Goal: Task Accomplishment & Management: Manage account settings

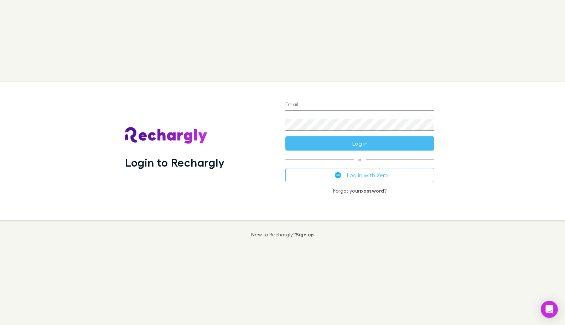
click at [294, 104] on input "Email" at bounding box center [360, 104] width 149 height 11
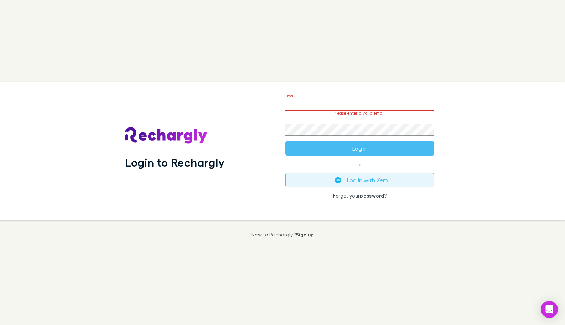
click at [359, 182] on button "Log in with Xero" at bounding box center [360, 180] width 149 height 14
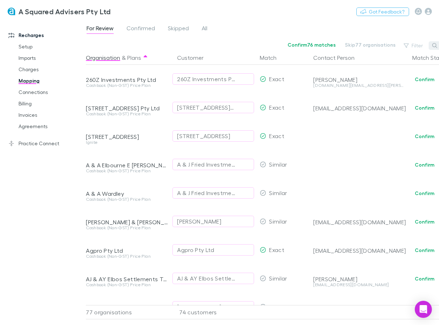
click at [436, 45] on icon "button" at bounding box center [434, 45] width 5 height 5
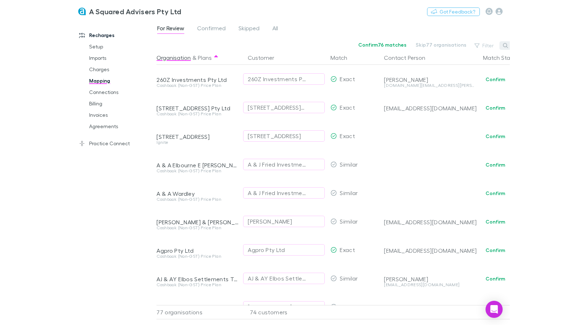
scroll to position [0, 34]
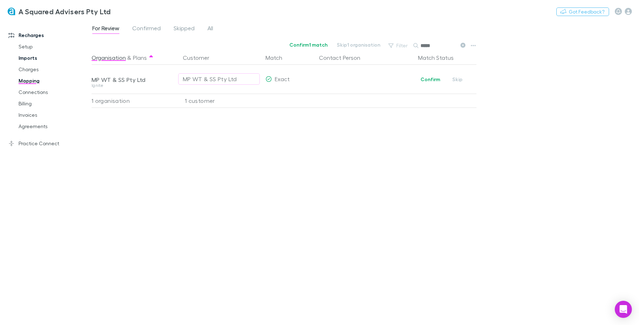
type input "*****"
click at [26, 60] on link "Imports" at bounding box center [50, 57] width 79 height 11
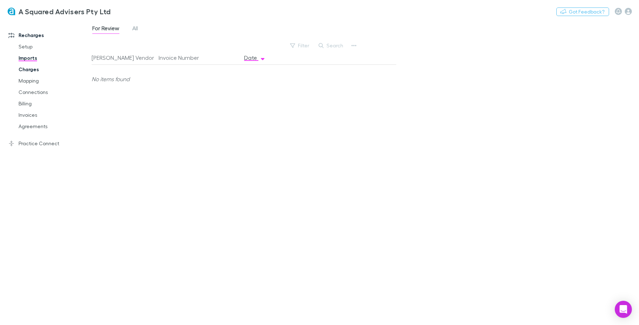
click at [26, 70] on link "Charges" at bounding box center [50, 69] width 79 height 11
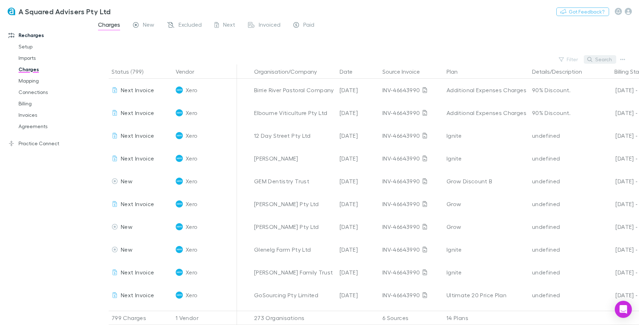
click at [565, 58] on button "Search" at bounding box center [600, 59] width 32 height 9
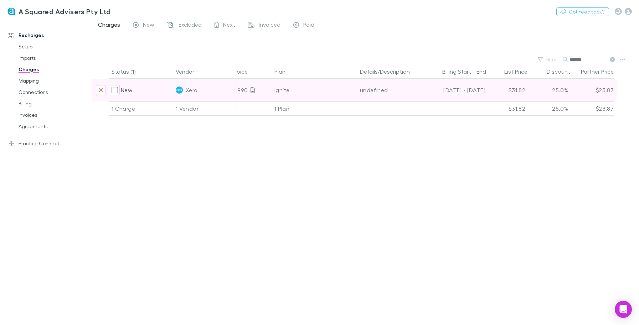
scroll to position [0, 176]
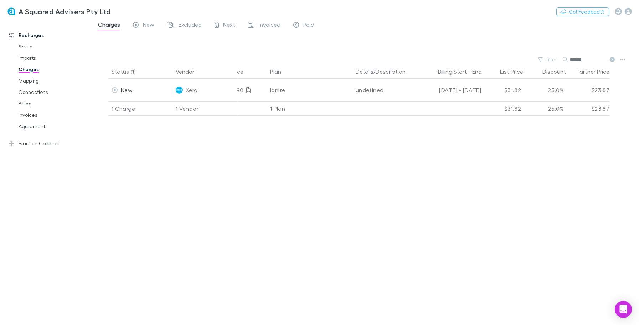
type input "*****"
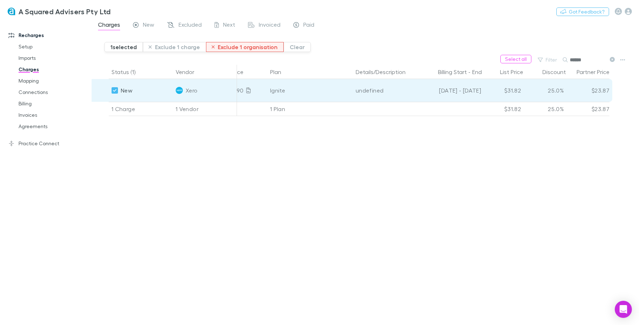
click at [220, 47] on button "Exclude 1 organisation" at bounding box center [245, 47] width 78 height 10
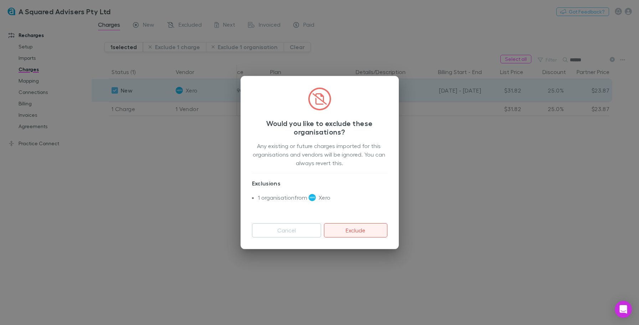
click at [339, 236] on button "Exclude" at bounding box center [355, 230] width 63 height 14
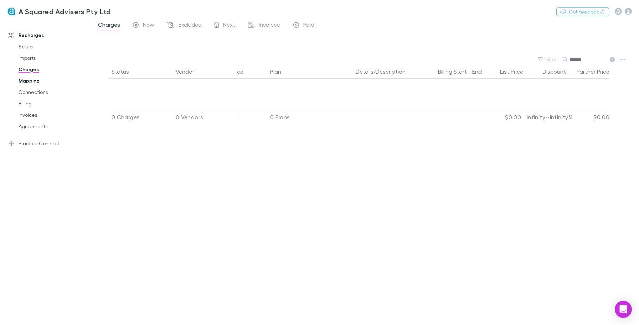
click at [33, 82] on link "Mapping" at bounding box center [50, 80] width 79 height 11
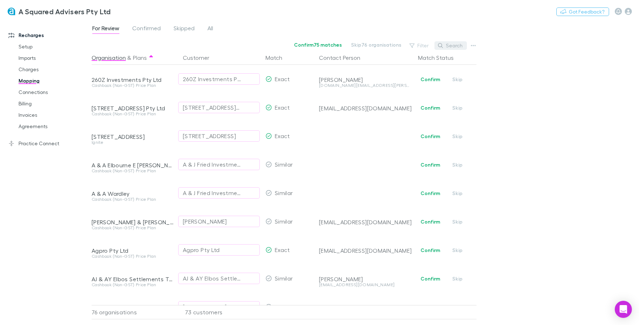
click at [450, 46] on button "Search" at bounding box center [451, 45] width 32 height 9
click at [33, 68] on link "Charges" at bounding box center [50, 69] width 79 height 11
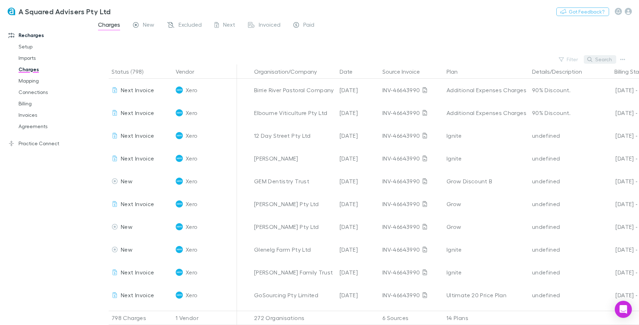
click at [565, 62] on button "Search" at bounding box center [600, 59] width 32 height 9
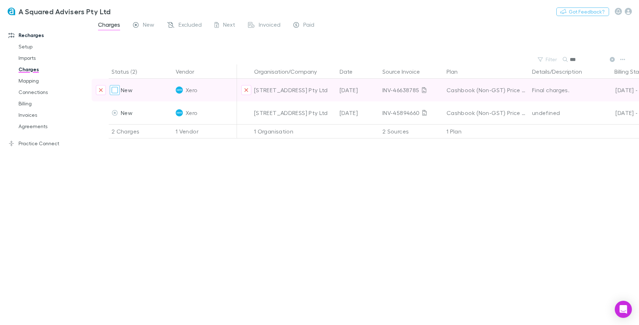
type input "**"
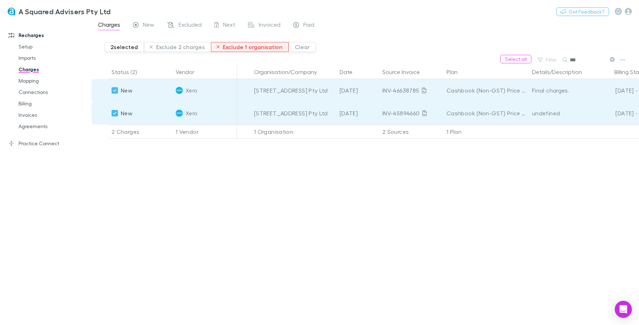
click at [240, 48] on button "Exclude 1 organisation" at bounding box center [250, 47] width 78 height 10
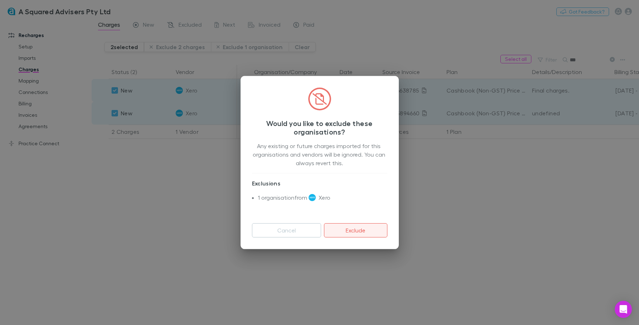
click at [350, 230] on button "Exclude" at bounding box center [355, 230] width 63 height 14
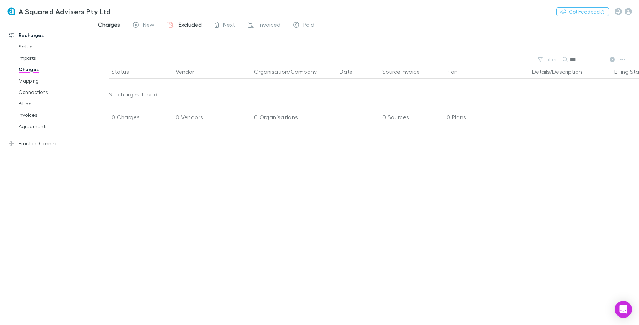
click at [194, 28] on span "Excluded" at bounding box center [190, 25] width 23 height 9
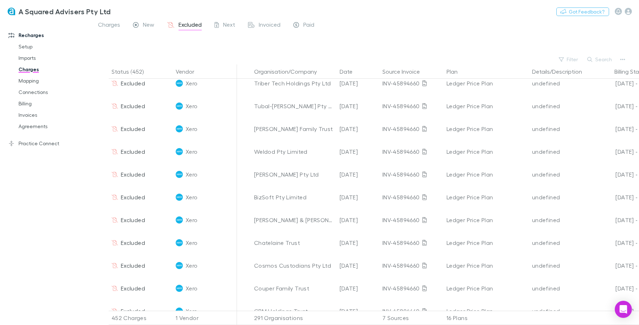
scroll to position [7307, 0]
click at [38, 143] on link "Practice Connect" at bounding box center [45, 143] width 89 height 11
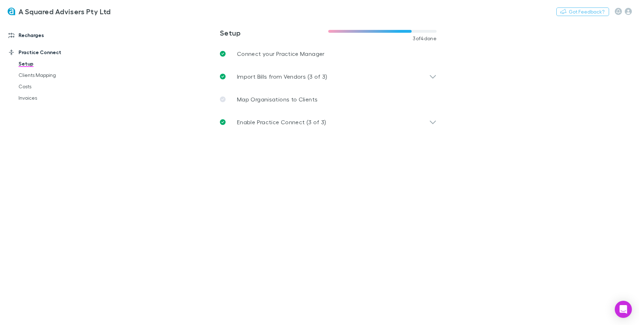
click at [30, 36] on link "Recharges" at bounding box center [45, 35] width 89 height 11
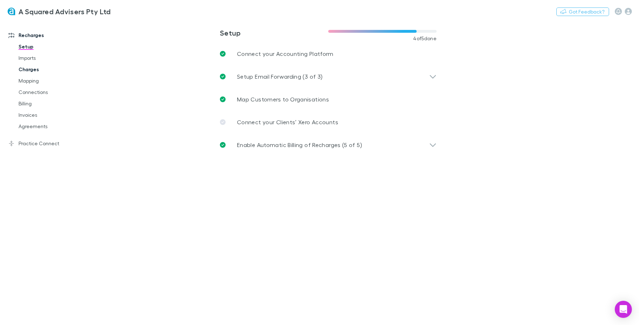
click at [31, 73] on link "Charges" at bounding box center [50, 69] width 79 height 11
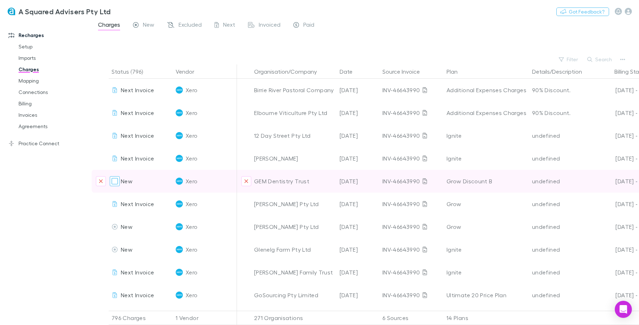
click at [119, 183] on div at bounding box center [115, 181] width 10 height 10
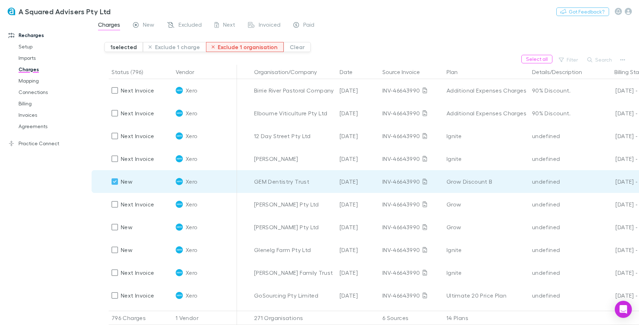
click at [236, 48] on button "Exclude 1 organisation" at bounding box center [245, 47] width 78 height 10
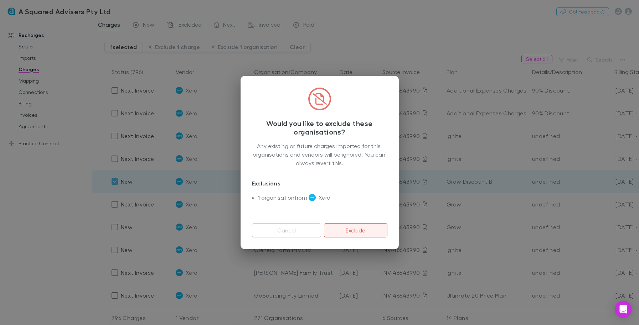
click at [349, 234] on button "Exclude" at bounding box center [355, 230] width 63 height 14
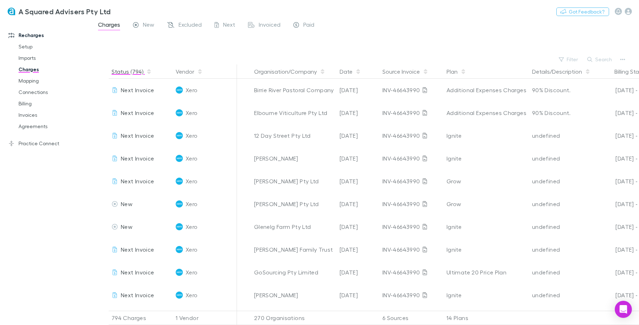
click at [129, 72] on button "Status (794)" at bounding box center [132, 72] width 40 height 14
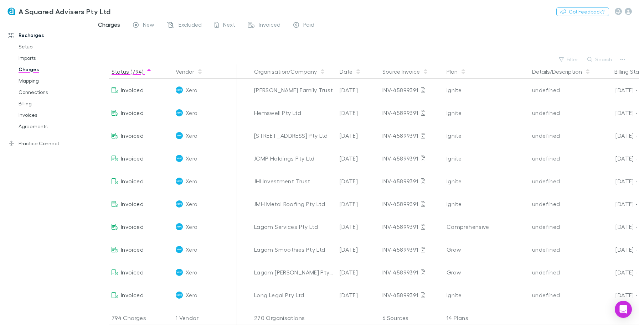
click at [129, 72] on button "Status (794)" at bounding box center [132, 72] width 40 height 14
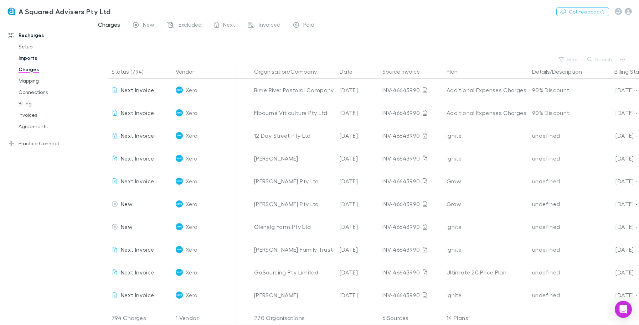
click at [31, 59] on link "Imports" at bounding box center [50, 57] width 79 height 11
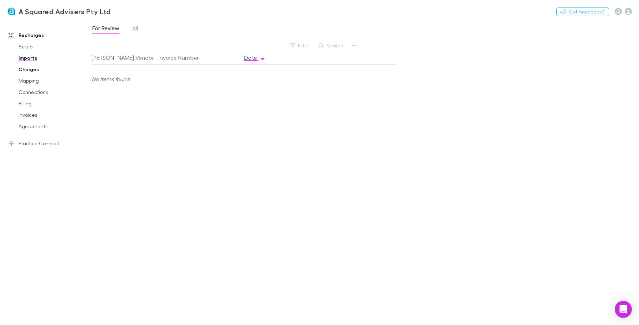
click at [28, 69] on link "Charges" at bounding box center [50, 69] width 79 height 11
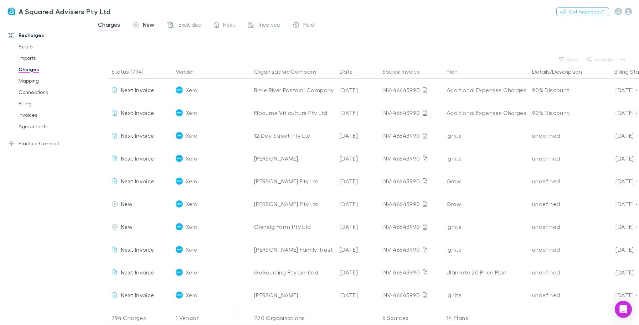
click at [148, 27] on span "New" at bounding box center [148, 25] width 11 height 9
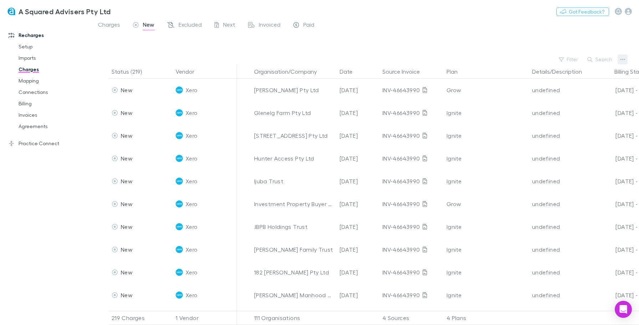
click at [565, 57] on icon "button" at bounding box center [622, 60] width 5 height 6
click at [565, 86] on p "Plan exclusions" at bounding box center [578, 86] width 87 height 9
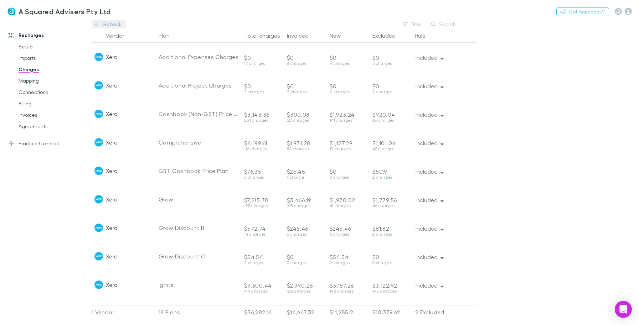
click at [108, 23] on link "Go back" at bounding box center [109, 24] width 34 height 9
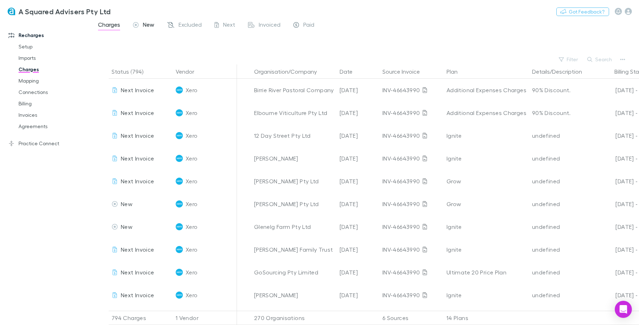
click at [152, 27] on span "New" at bounding box center [148, 25] width 11 height 9
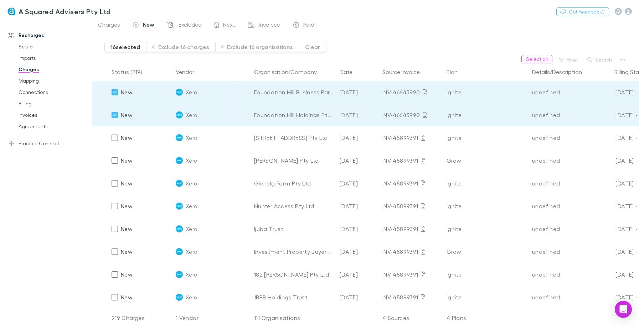
scroll to position [934, 0]
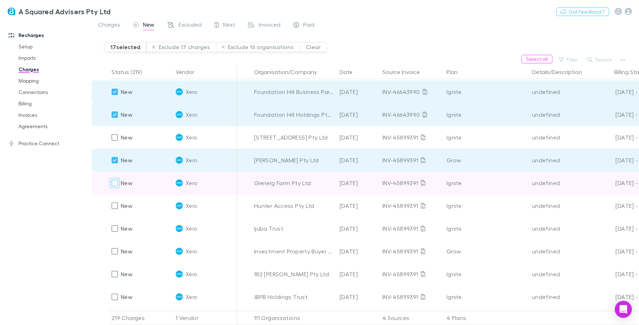
click at [112, 178] on div at bounding box center [115, 183] width 10 height 10
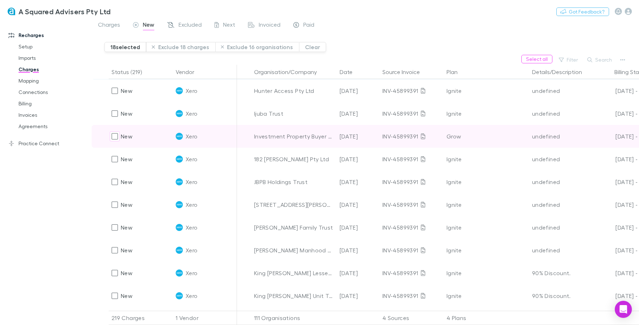
scroll to position [1050, 0]
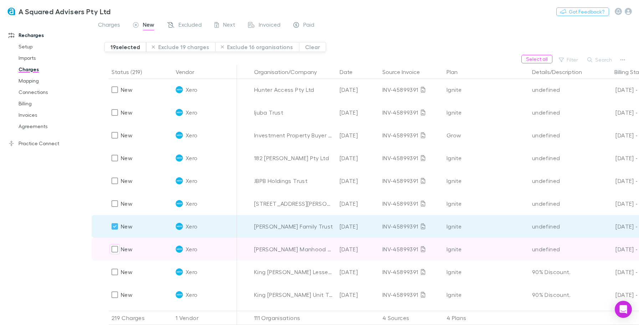
click at [116, 256] on div "New" at bounding box center [122, 249] width 21 height 23
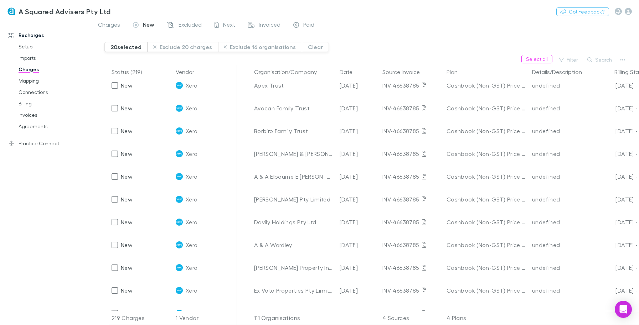
scroll to position [2174, 0]
click at [115, 247] on div at bounding box center [115, 243] width 10 height 10
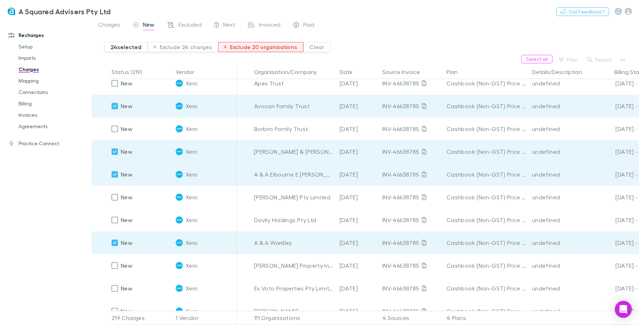
click at [236, 48] on button "Exclude 20 organisations" at bounding box center [261, 47] width 86 height 10
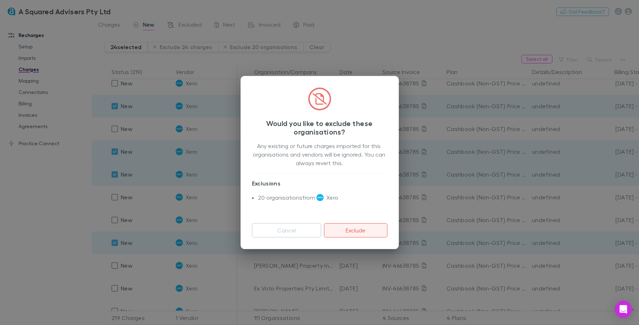
click at [346, 230] on button "Exclude" at bounding box center [355, 230] width 63 height 14
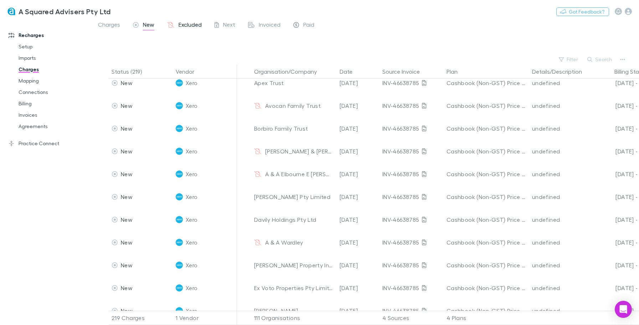
click at [184, 24] on span "Excluded" at bounding box center [190, 25] width 23 height 9
click at [145, 25] on span "New" at bounding box center [148, 25] width 11 height 9
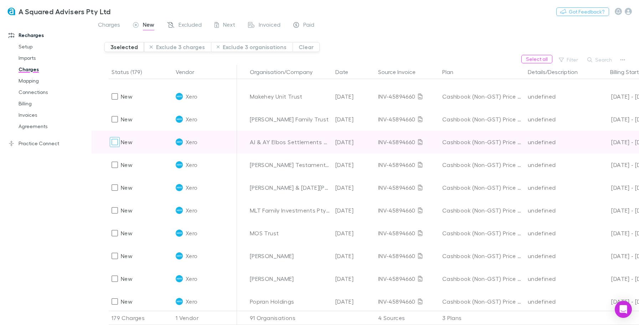
scroll to position [3508, 4]
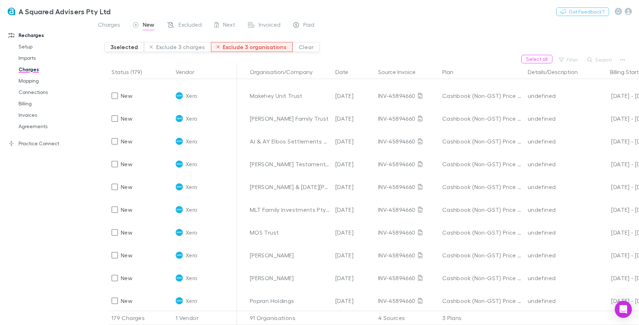
click at [231, 46] on button "Exclude 3 organisations" at bounding box center [252, 47] width 82 height 10
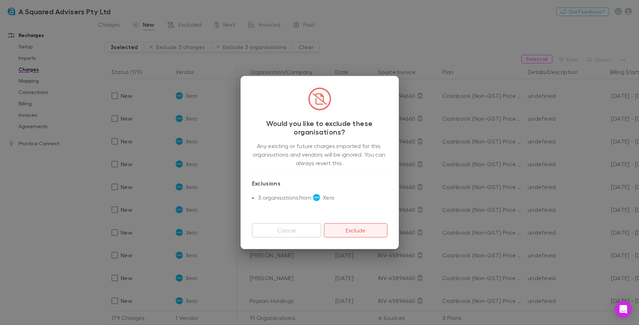
click at [351, 233] on button "Exclude" at bounding box center [355, 230] width 63 height 14
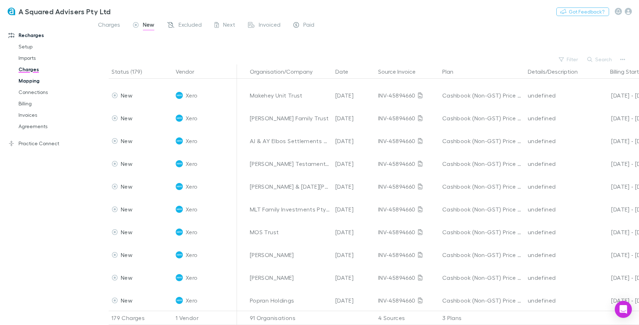
click at [29, 81] on link "Mapping" at bounding box center [50, 80] width 79 height 11
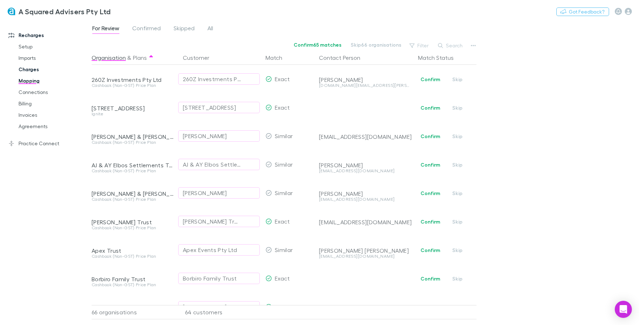
click at [26, 70] on link "Charges" at bounding box center [50, 69] width 79 height 11
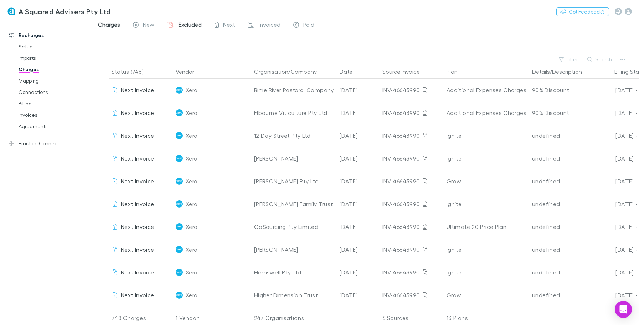
click at [179, 22] on span "Excluded" at bounding box center [190, 25] width 23 height 9
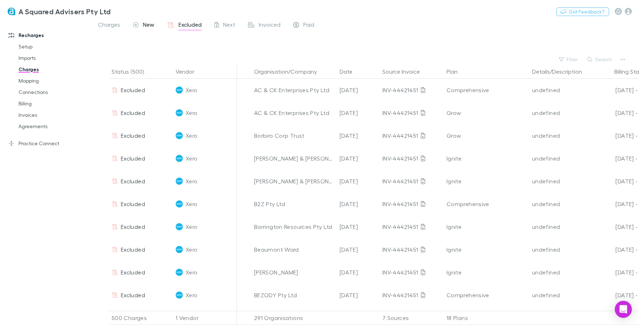
click at [144, 24] on span "New" at bounding box center [148, 25] width 11 height 9
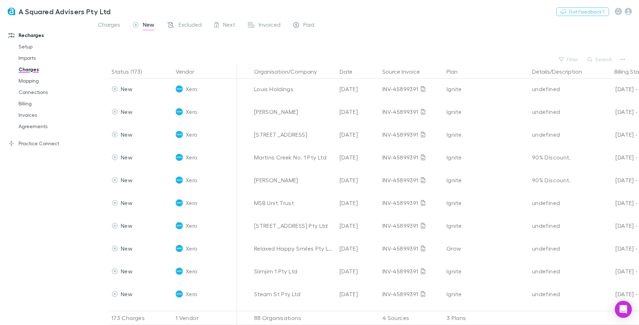
scroll to position [916, 0]
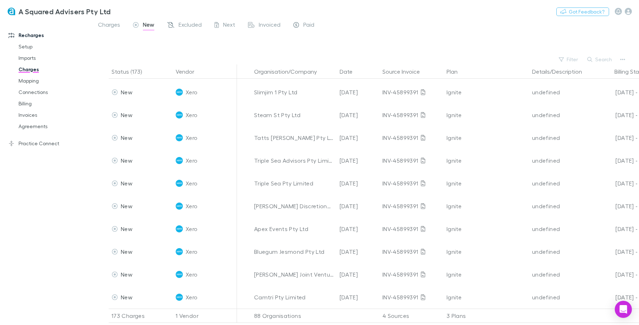
click at [268, 310] on div "88 Organisations" at bounding box center [294, 316] width 86 height 14
click at [263, 73] on button "Organisation/Company" at bounding box center [289, 72] width 71 height 14
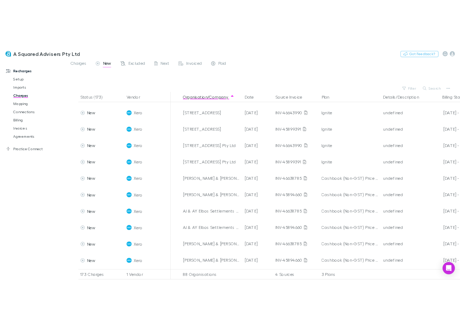
scroll to position [0, 0]
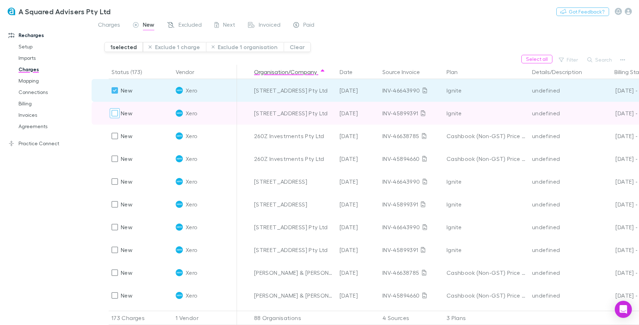
click at [114, 109] on div at bounding box center [115, 113] width 10 height 10
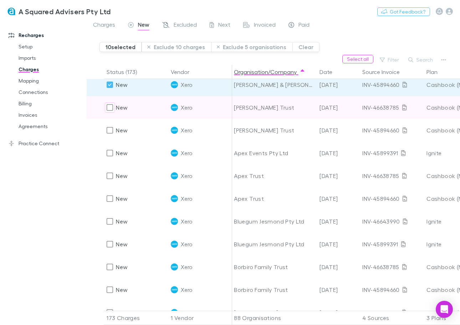
scroll to position [302, 0]
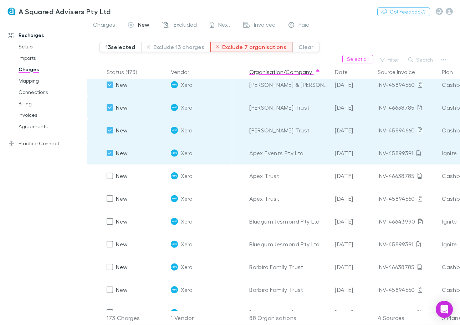
click at [233, 46] on button "Exclude 7 organisations" at bounding box center [251, 47] width 82 height 10
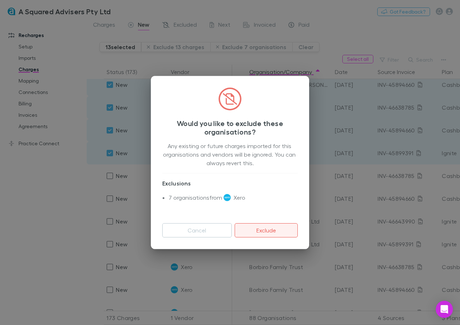
click at [259, 230] on button "Exclude" at bounding box center [266, 230] width 63 height 14
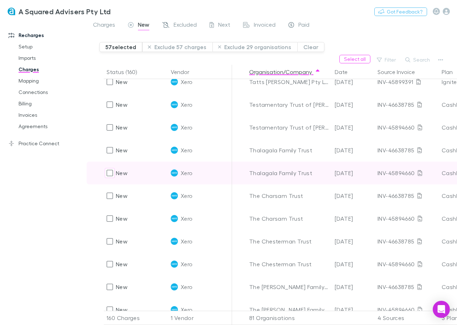
scroll to position [3177, 0]
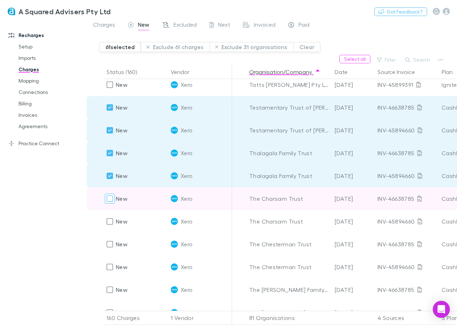
click at [106, 199] on div at bounding box center [110, 199] width 10 height 10
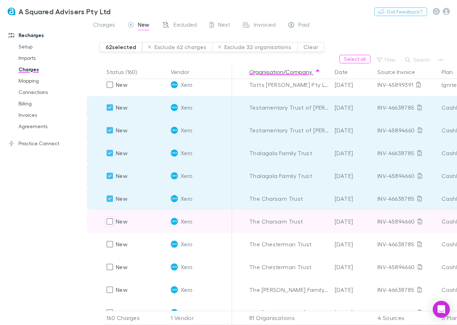
click at [110, 227] on div "New" at bounding box center [117, 221] width 21 height 23
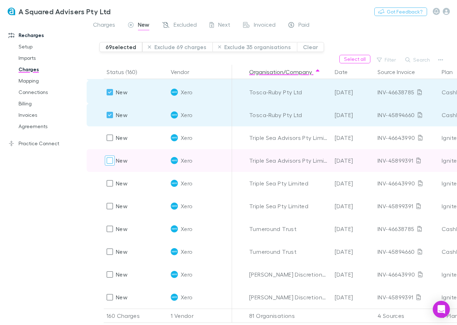
scroll to position [3426, 0]
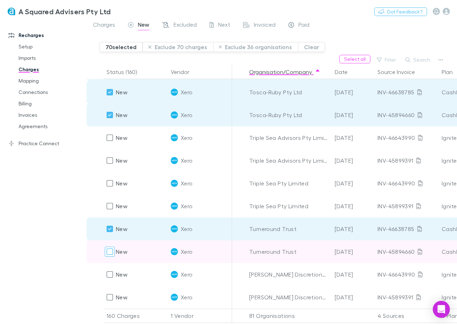
click at [109, 247] on div at bounding box center [110, 252] width 10 height 10
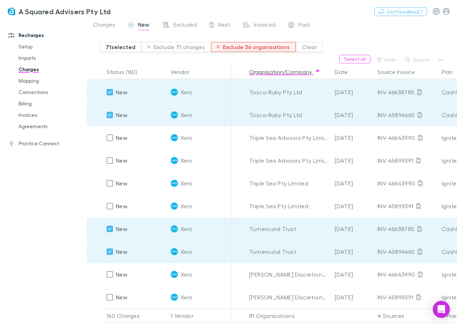
click at [262, 47] on button "Exclude 36 organisations" at bounding box center [253, 47] width 85 height 10
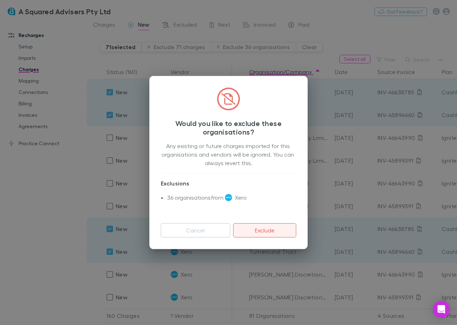
click at [252, 230] on button "Exclude" at bounding box center [264, 230] width 63 height 14
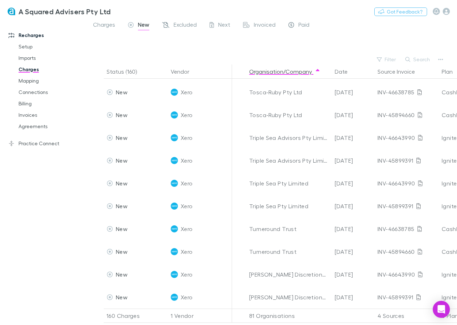
scroll to position [3425, 0]
click at [176, 28] on span "Excluded" at bounding box center [185, 25] width 23 height 9
click at [142, 29] on span "New" at bounding box center [143, 25] width 11 height 9
click at [106, 24] on span "Charges" at bounding box center [104, 25] width 22 height 9
click at [107, 22] on span "Charges" at bounding box center [104, 25] width 22 height 9
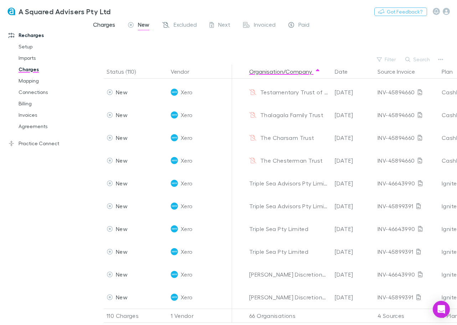
click at [106, 25] on span "Charges" at bounding box center [104, 25] width 22 height 9
click at [28, 58] on link "Imports" at bounding box center [48, 57] width 74 height 11
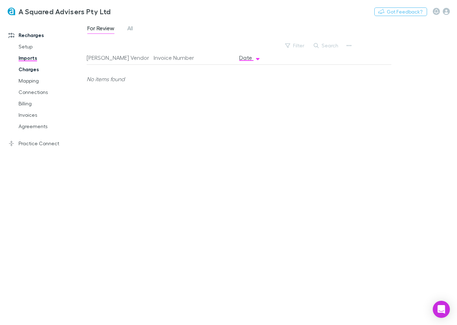
click at [27, 73] on link "Charges" at bounding box center [48, 69] width 74 height 11
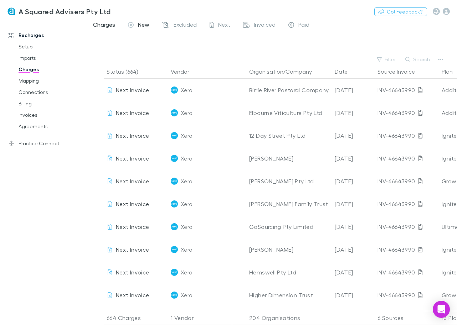
click at [138, 22] on span "New" at bounding box center [143, 25] width 11 height 9
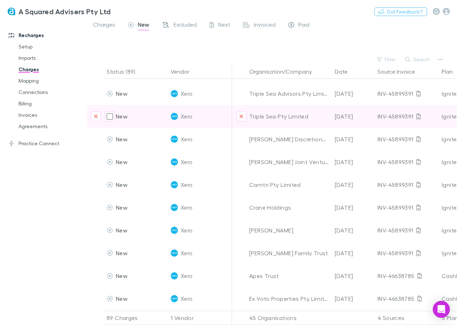
scroll to position [706, 0]
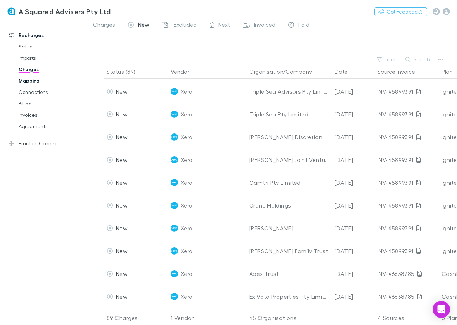
click at [25, 84] on link "Mapping" at bounding box center [48, 80] width 74 height 11
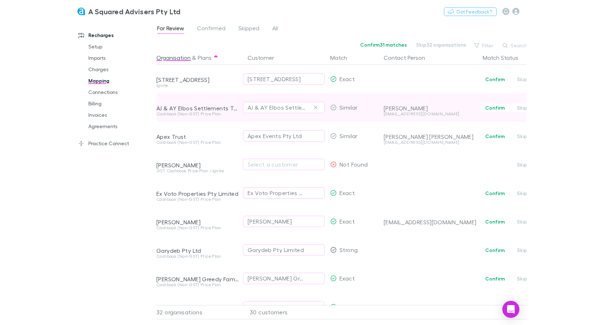
scroll to position [0, 1]
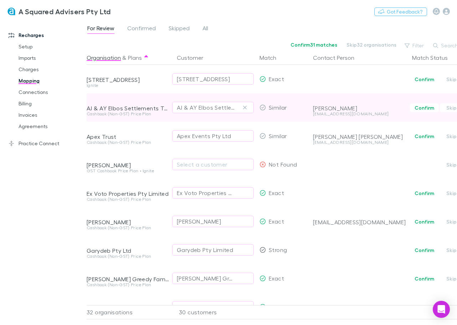
click at [331, 108] on div "Adam Elbourne" at bounding box center [359, 108] width 93 height 7
click at [421, 108] on button "Confirm" at bounding box center [424, 108] width 29 height 9
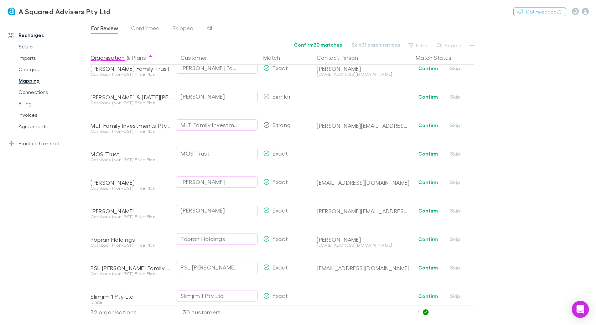
scroll to position [678, 1]
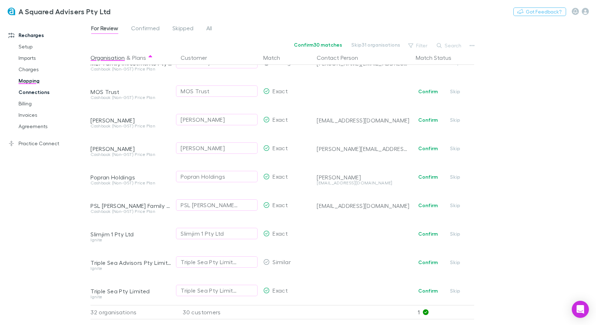
click at [27, 95] on link "Connections" at bounding box center [50, 92] width 78 height 11
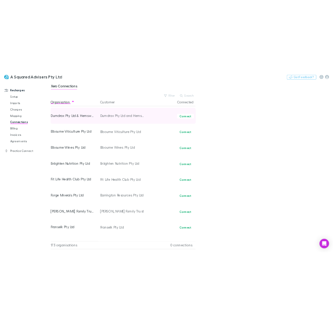
scroll to position [1971, 0]
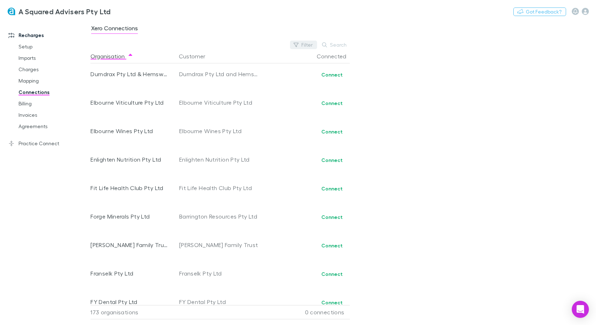
click at [303, 44] on button "Filter" at bounding box center [303, 45] width 27 height 9
click at [209, 92] on li "No" at bounding box center [256, 91] width 124 height 11
click at [211, 77] on div "No options" at bounding box center [256, 77] width 124 height 19
click at [27, 105] on div at bounding box center [298, 162] width 596 height 325
click at [26, 102] on link "Billing" at bounding box center [50, 103] width 78 height 11
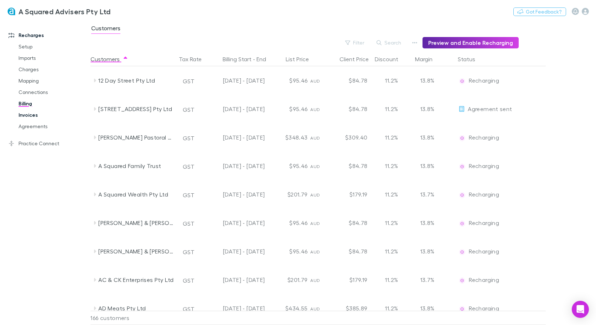
click at [26, 114] on link "Invoices" at bounding box center [50, 114] width 78 height 11
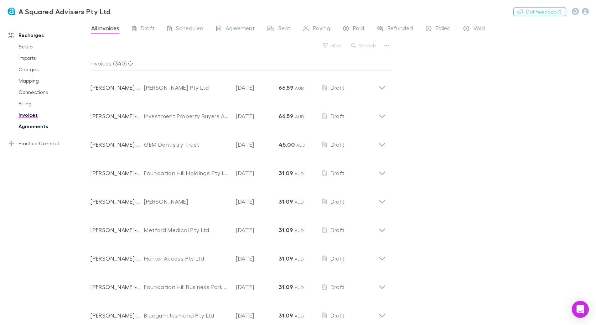
click at [27, 128] on link "Agreements" at bounding box center [50, 126] width 78 height 11
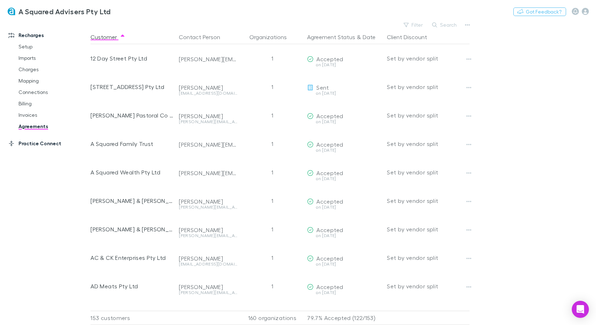
click at [28, 146] on link "Practice Connect" at bounding box center [45, 143] width 88 height 11
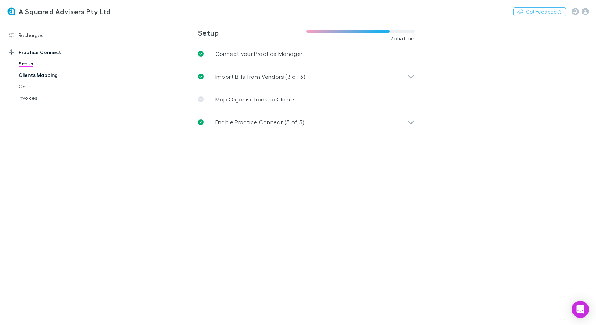
click at [52, 76] on link "Clients Mapping" at bounding box center [50, 75] width 78 height 11
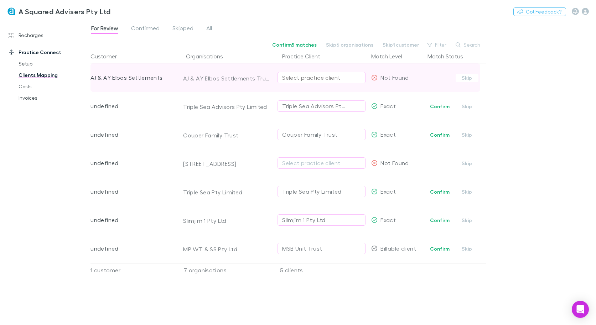
click at [301, 78] on div "Select practice client" at bounding box center [321, 77] width 79 height 9
type input "****"
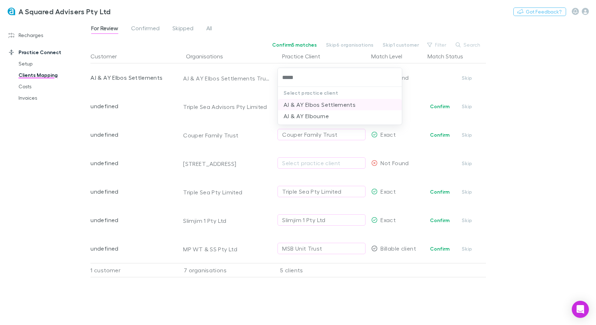
click at [308, 104] on li "AJ & AY Elbos Settlements" at bounding box center [340, 104] width 124 height 11
click at [143, 31] on span "Confirmed" at bounding box center [145, 29] width 29 height 9
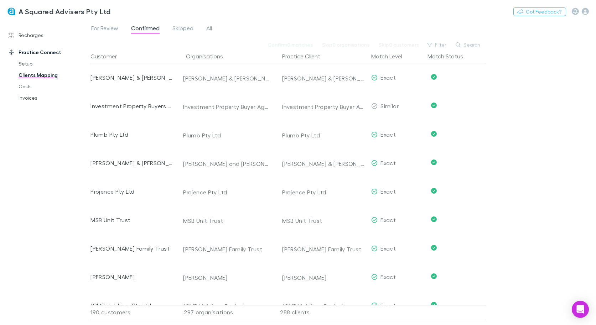
click at [21, 28] on div "Recharges Setup Imports Charges Mapping Connections Billing Invoices Agreements" at bounding box center [45, 32] width 88 height 17
click at [24, 35] on link "Recharges" at bounding box center [45, 35] width 88 height 11
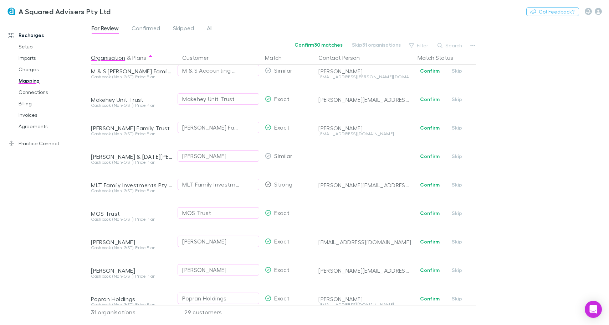
scroll to position [524, 0]
click at [28, 68] on link "Charges" at bounding box center [50, 69] width 78 height 11
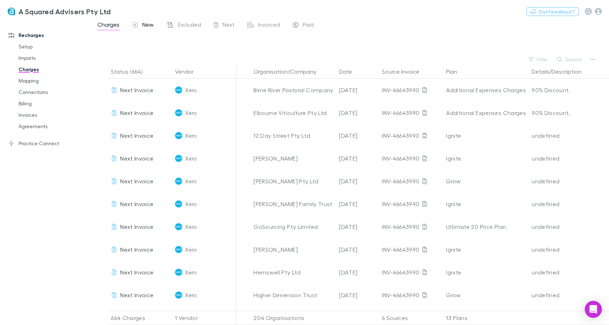
click at [150, 26] on span "New" at bounding box center [147, 25] width 11 height 9
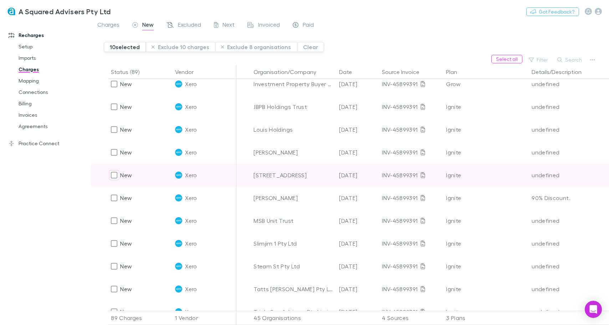
scroll to position [487, 0]
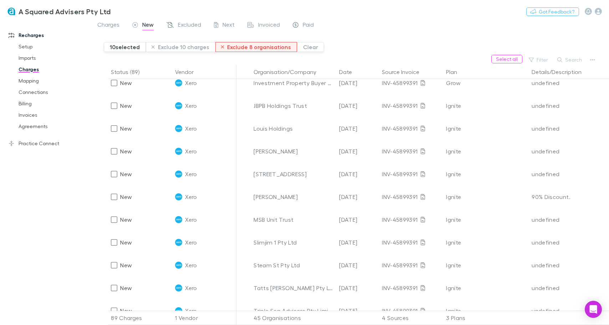
click at [233, 48] on button "Exclude 8 organisations" at bounding box center [256, 47] width 82 height 10
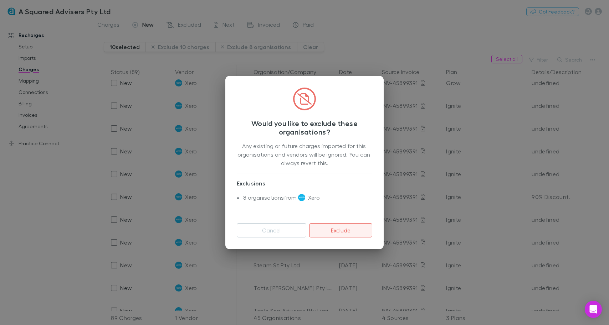
click at [327, 232] on button "Exclude" at bounding box center [340, 230] width 63 height 14
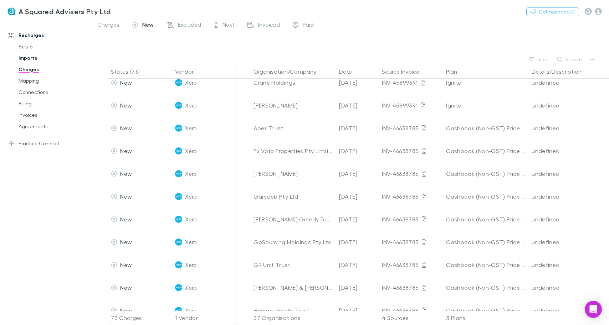
click at [23, 58] on link "Imports" at bounding box center [50, 57] width 78 height 11
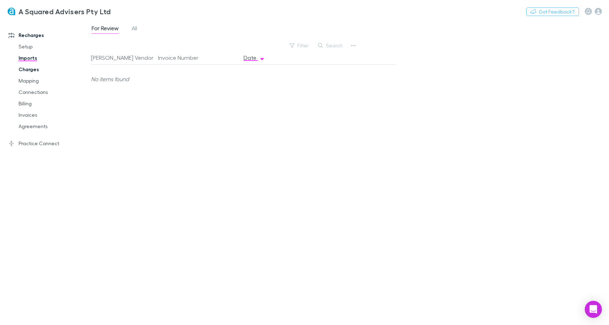
click at [23, 70] on link "Charges" at bounding box center [50, 69] width 78 height 11
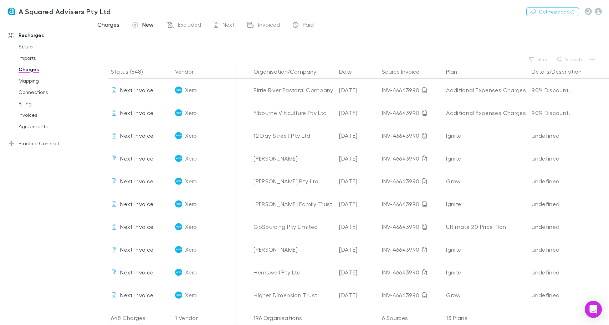
click at [150, 24] on span "New" at bounding box center [147, 25] width 11 height 9
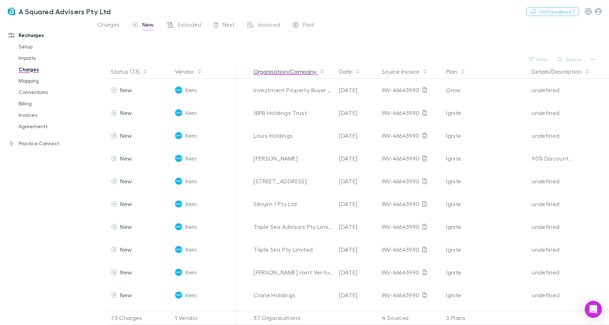
click at [261, 73] on button "Organisation/Company" at bounding box center [288, 72] width 71 height 14
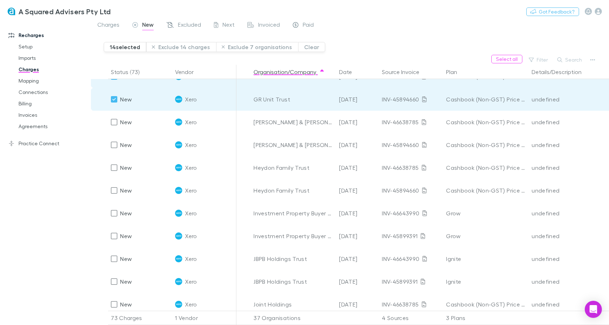
scroll to position [519, 0]
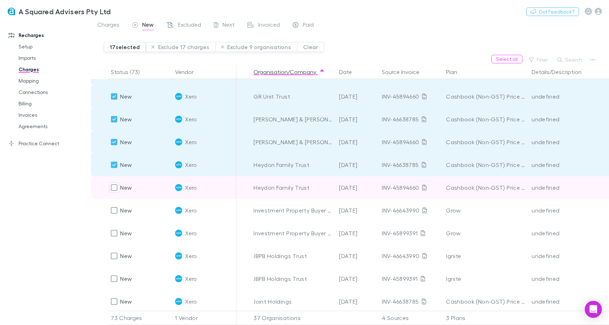
click at [113, 180] on div "New" at bounding box center [121, 187] width 21 height 23
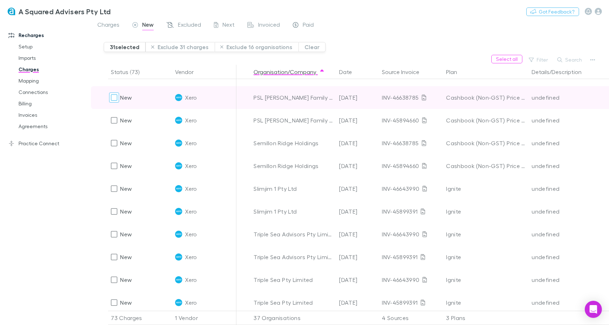
scroll to position [1434, 0]
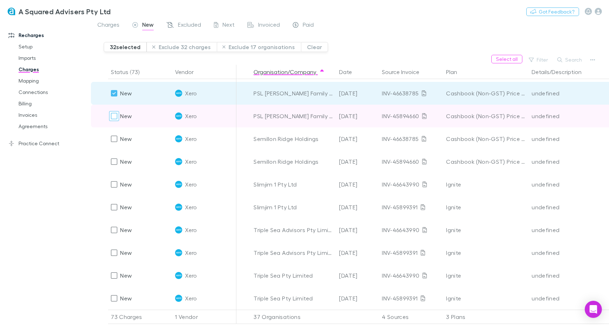
click at [114, 121] on div at bounding box center [114, 116] width 10 height 10
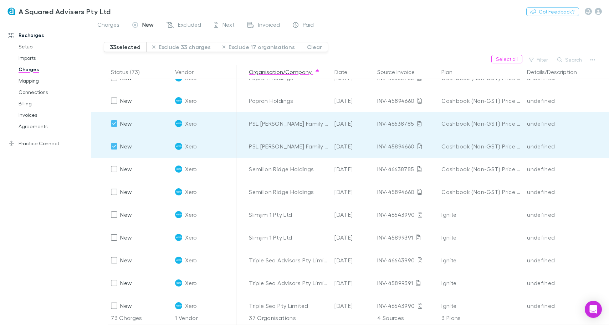
scroll to position [1404, 0]
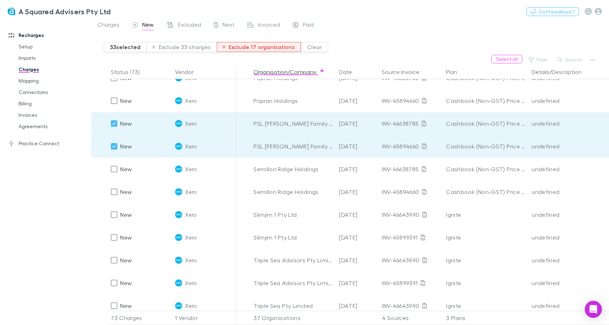
click at [247, 47] on button "Exclude 17 organisations" at bounding box center [259, 47] width 84 height 10
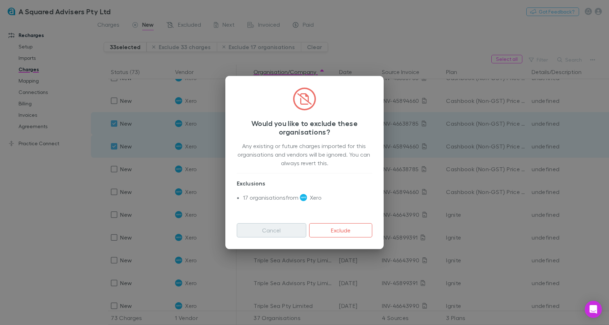
click at [273, 232] on button "Cancel" at bounding box center [272, 230] width 70 height 14
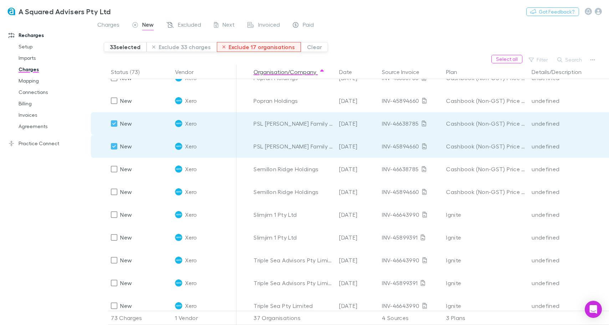
click at [237, 45] on button "Exclude 17 organisations" at bounding box center [259, 47] width 84 height 10
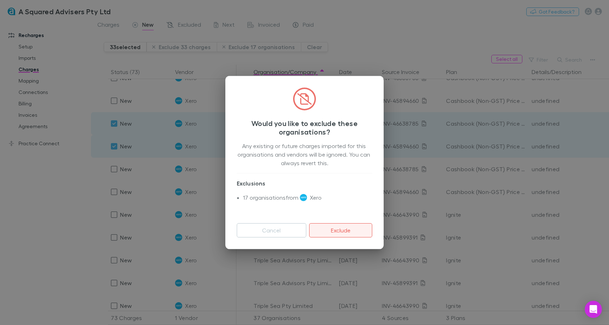
click at [325, 229] on button "Exclude" at bounding box center [340, 230] width 63 height 14
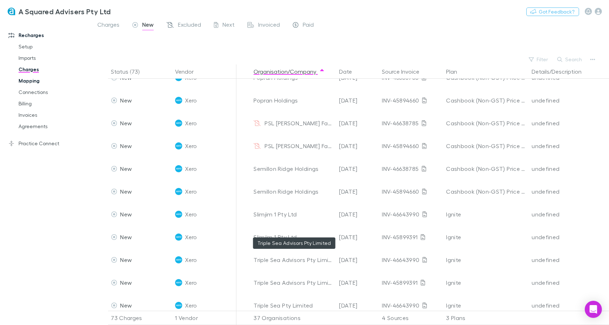
click at [33, 79] on link "Mapping" at bounding box center [50, 80] width 78 height 11
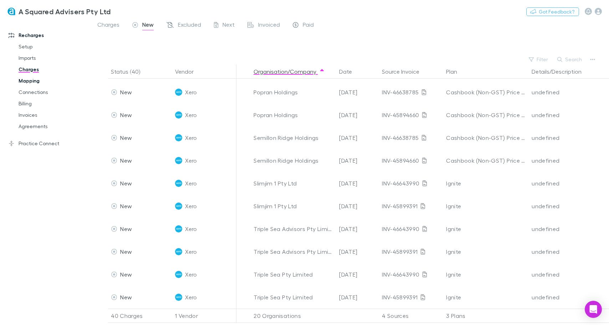
scroll to position [688, 0]
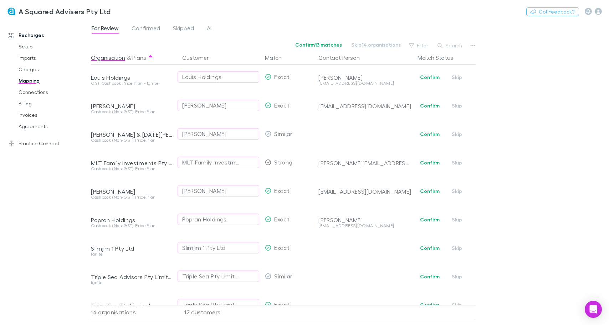
scroll to position [165, 0]
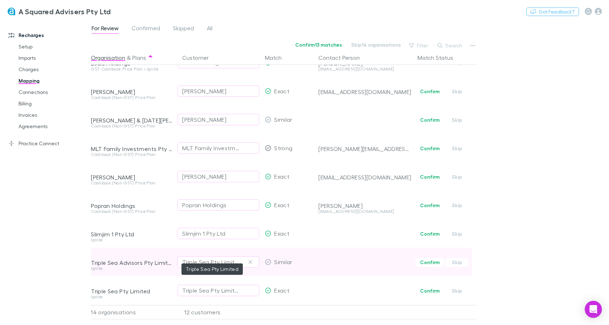
click at [229, 259] on div "Triple Sea Pty Limited" at bounding box center [211, 262] width 58 height 9
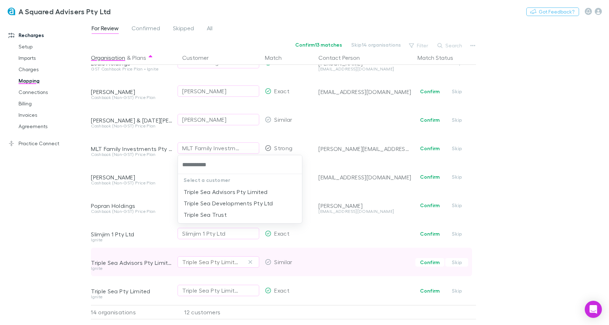
type input "**********"
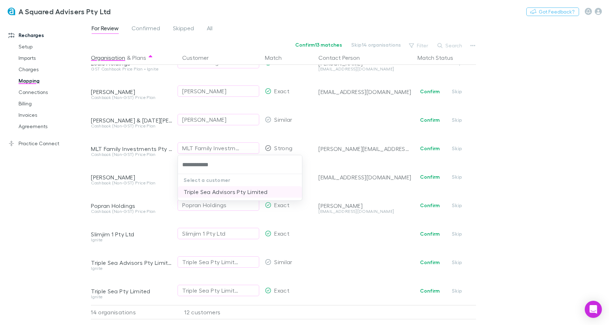
click at [209, 194] on li "Triple Sea Advisors Pty Limited" at bounding box center [240, 191] width 124 height 11
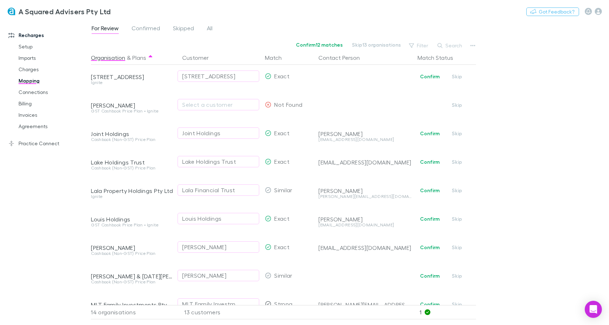
scroll to position [0, 0]
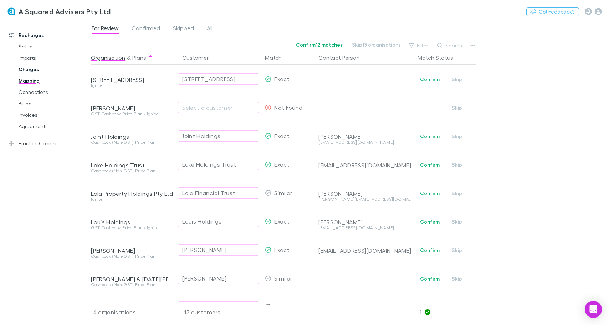
click at [30, 68] on link "Charges" at bounding box center [50, 69] width 78 height 11
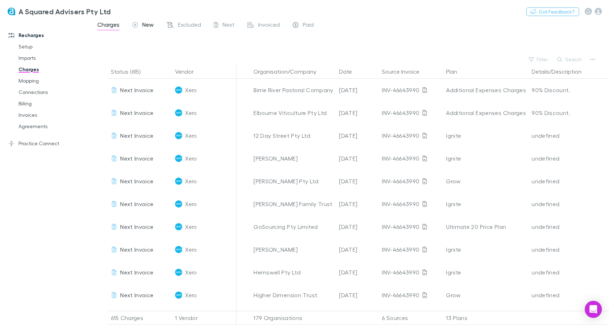
click at [150, 23] on span "New" at bounding box center [147, 25] width 11 height 9
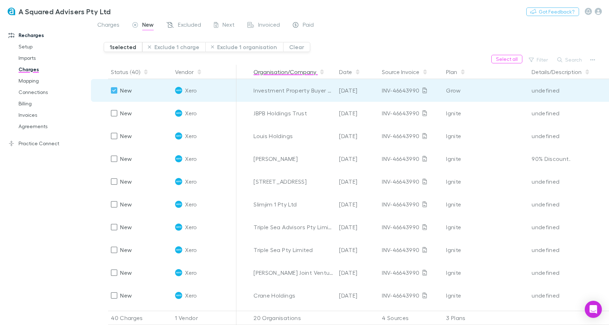
click at [293, 71] on button "Organisation/Company" at bounding box center [288, 72] width 71 height 14
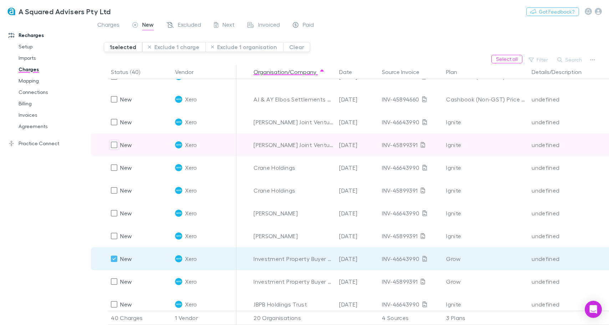
scroll to position [63, 0]
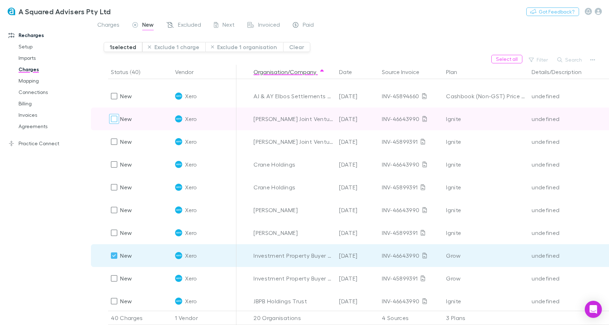
click at [110, 118] on div at bounding box center [114, 119] width 10 height 10
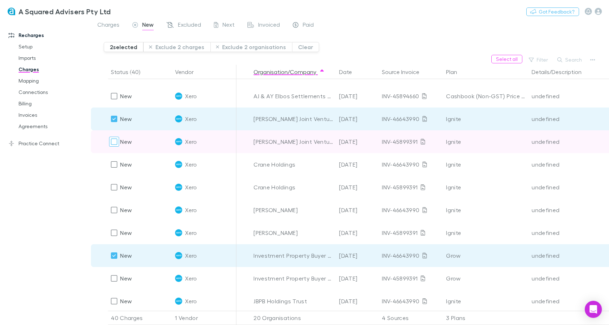
click at [110, 139] on div at bounding box center [114, 142] width 10 height 10
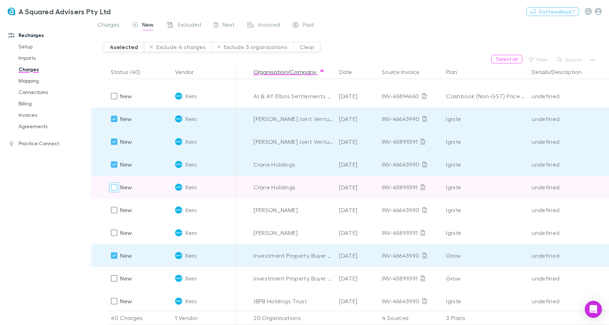
click at [112, 182] on div at bounding box center [114, 187] width 10 height 10
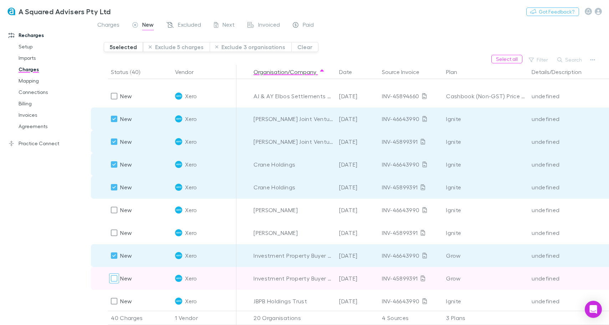
click at [110, 283] on div at bounding box center [114, 279] width 10 height 10
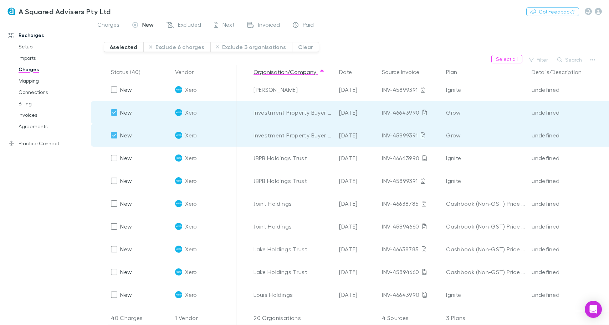
scroll to position [239, 0]
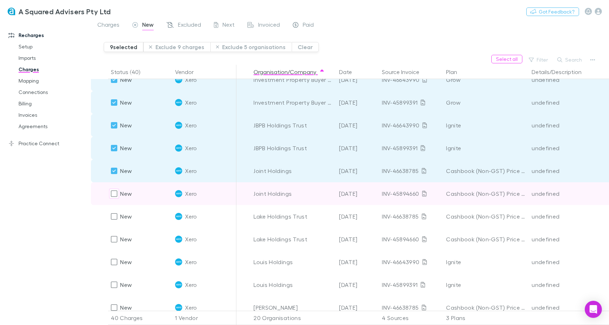
click at [117, 187] on div "New" at bounding box center [121, 193] width 21 height 23
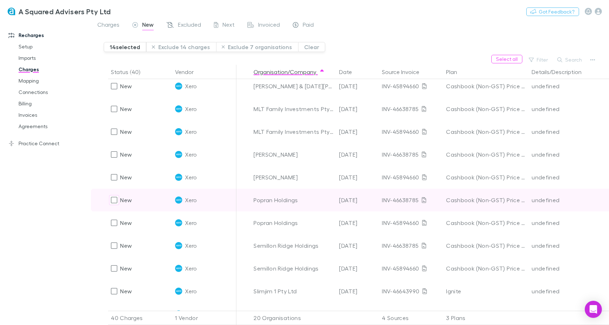
scroll to position [612, 0]
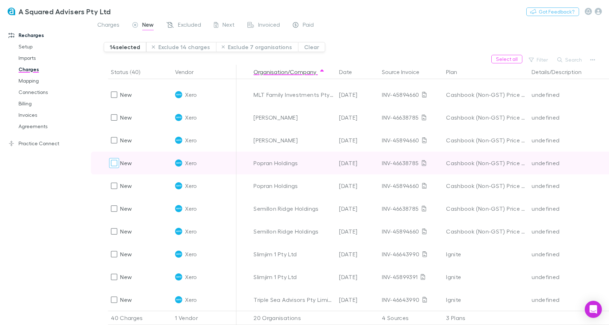
click at [113, 168] on div at bounding box center [114, 163] width 10 height 10
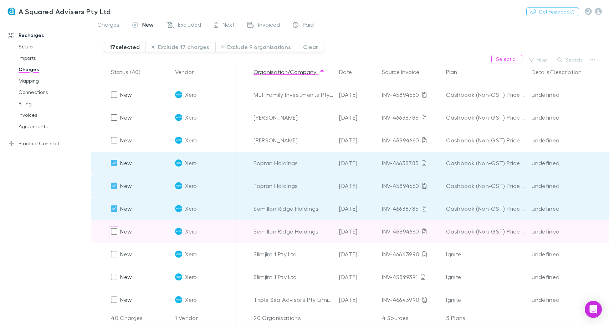
click at [113, 226] on div "New" at bounding box center [121, 231] width 21 height 23
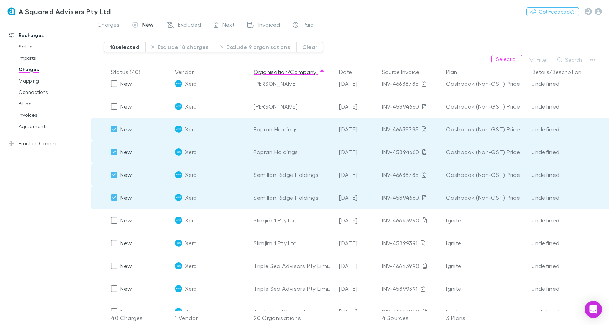
scroll to position [688, 0]
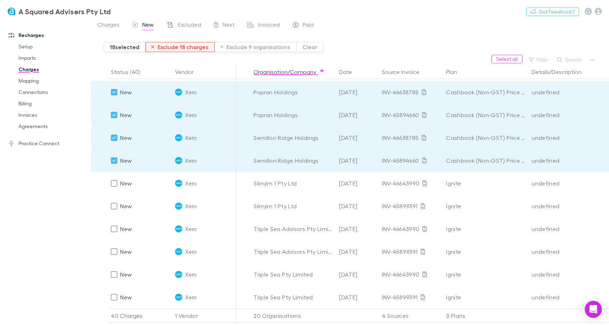
click at [168, 48] on button "Exclude 18 charges" at bounding box center [179, 47] width 69 height 10
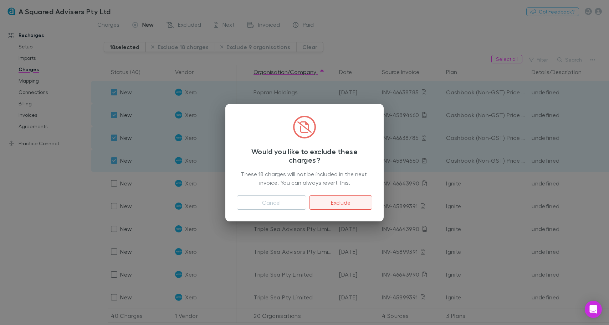
click at [349, 203] on button "Exclude" at bounding box center [340, 203] width 63 height 14
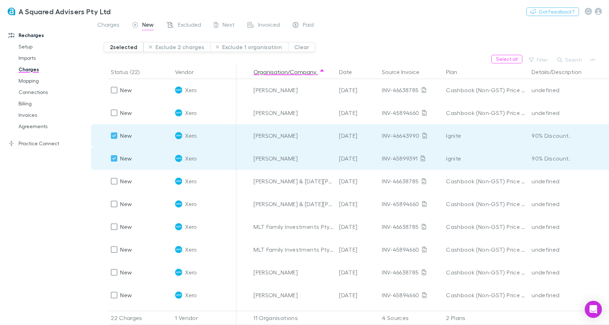
scroll to position [138, 0]
click at [192, 46] on button "Exclude 2 charges" at bounding box center [176, 47] width 67 height 10
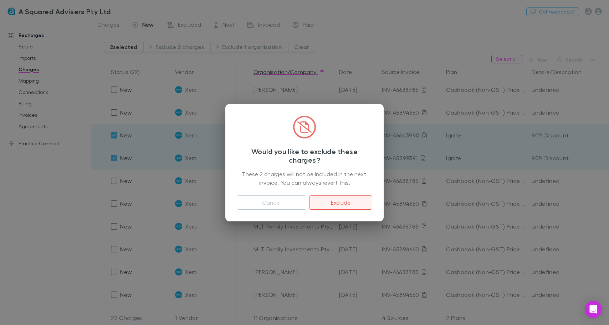
click at [324, 202] on button "Exclude" at bounding box center [340, 203] width 63 height 14
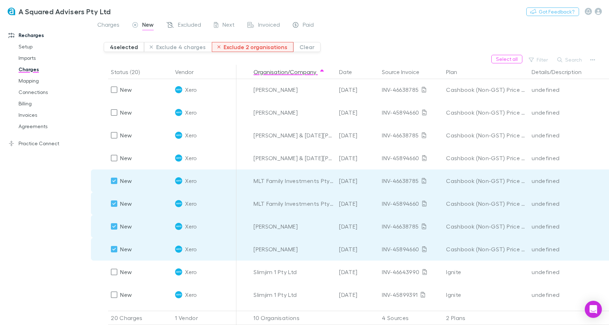
click at [250, 45] on button "Exclude 2 organisations" at bounding box center [253, 47] width 82 height 10
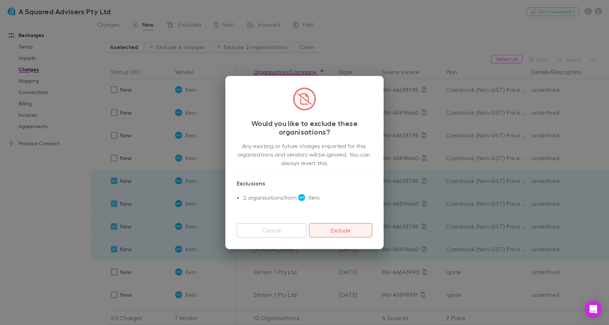
click at [341, 234] on button "Exclude" at bounding box center [340, 230] width 63 height 14
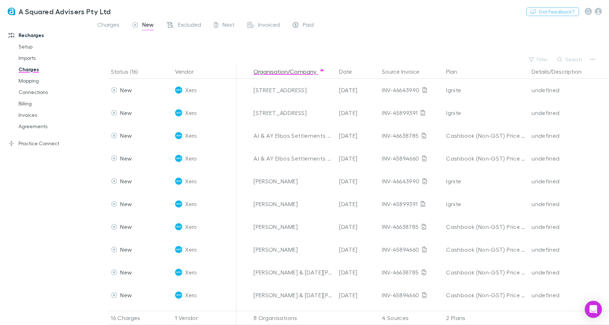
scroll to position [0, 206]
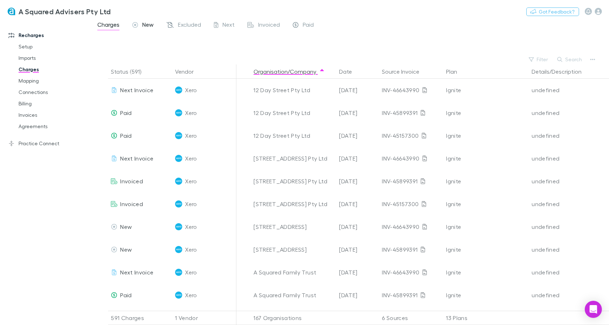
click at [148, 20] on link "New" at bounding box center [143, 25] width 23 height 11
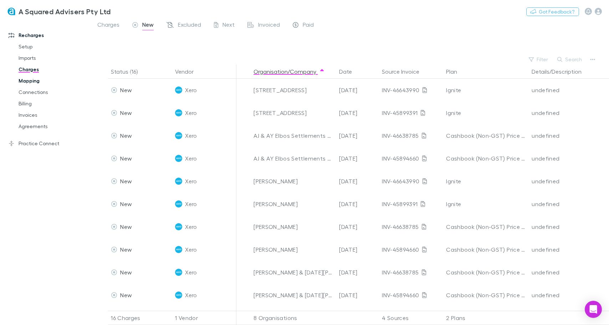
click at [20, 81] on link "Mapping" at bounding box center [50, 80] width 78 height 11
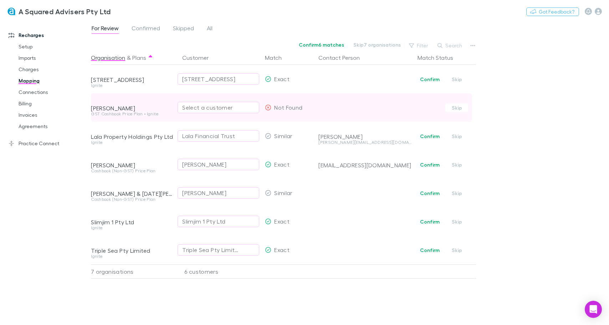
click at [197, 108] on div "Select a customer" at bounding box center [218, 107] width 72 height 9
type input "****"
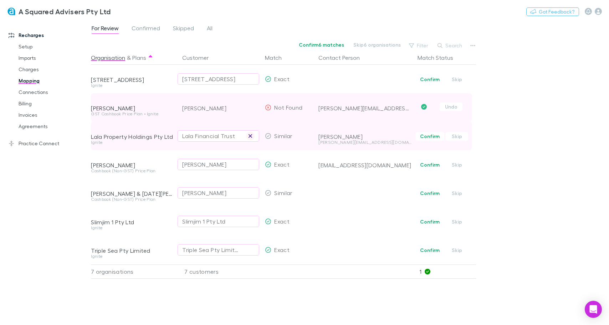
click at [250, 135] on icon "button" at bounding box center [250, 136] width 4 height 4
click at [227, 136] on div "Select a customer" at bounding box center [218, 136] width 72 height 9
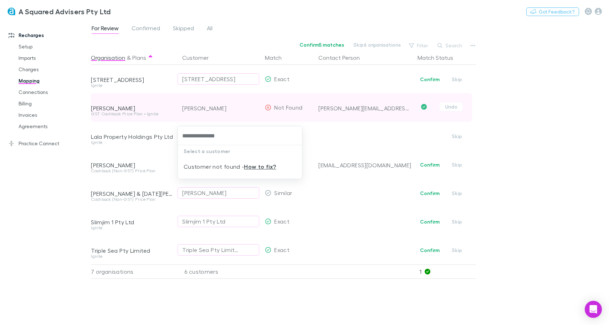
type input "**********"
click at [259, 169] on link "How to fix?" at bounding box center [260, 166] width 32 height 7
type input "**********"
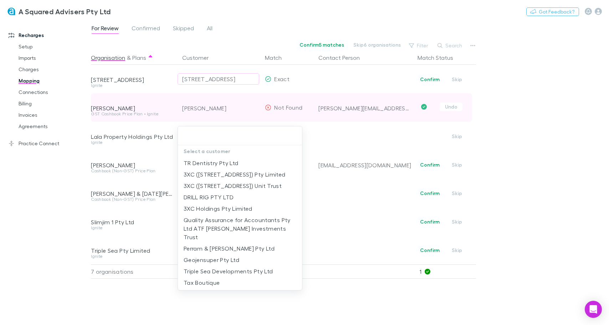
click at [54, 178] on div at bounding box center [304, 162] width 609 height 325
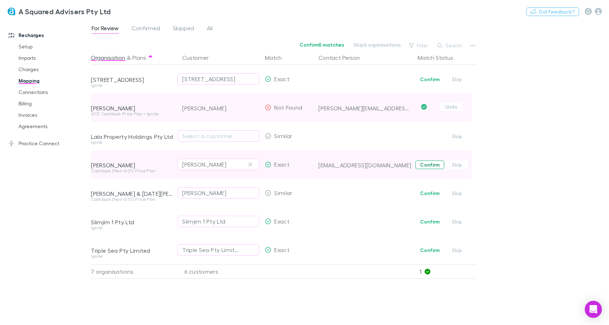
click at [425, 164] on button "Confirm" at bounding box center [429, 165] width 29 height 9
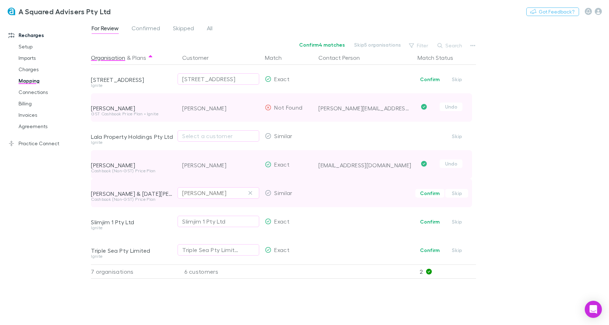
click at [222, 193] on div "[PERSON_NAME]" at bounding box center [204, 193] width 44 height 9
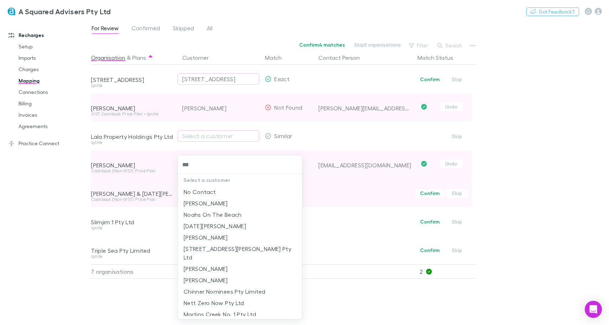
type input "****"
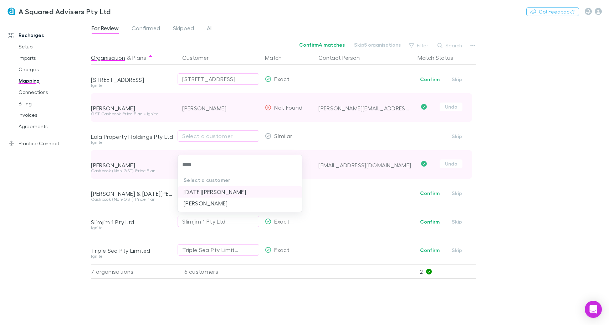
click at [208, 192] on li "[DATE][PERSON_NAME]" at bounding box center [240, 191] width 124 height 11
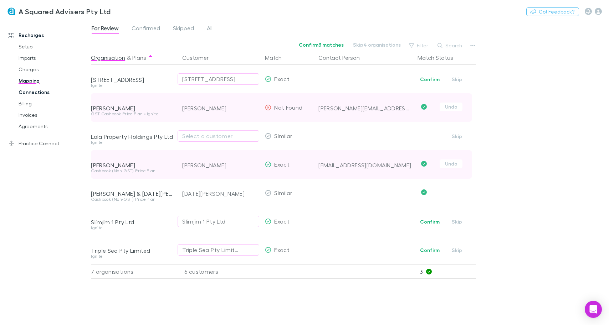
click at [27, 95] on link "Connections" at bounding box center [50, 92] width 78 height 11
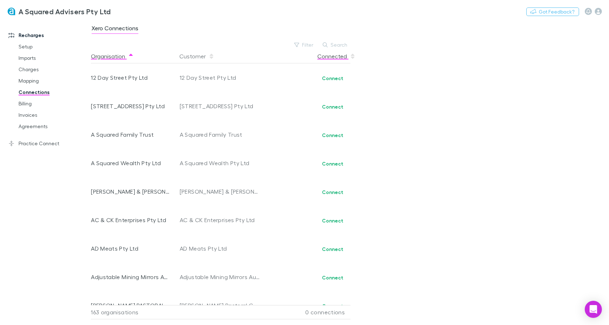
click at [342, 57] on button "Connected" at bounding box center [336, 56] width 38 height 14
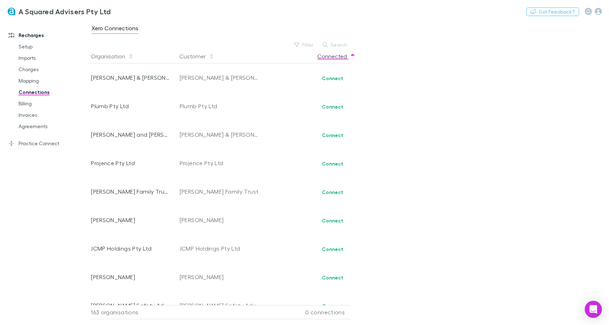
click at [336, 56] on button "Connected" at bounding box center [336, 56] width 38 height 14
click at [30, 105] on link "Billing" at bounding box center [50, 103] width 78 height 11
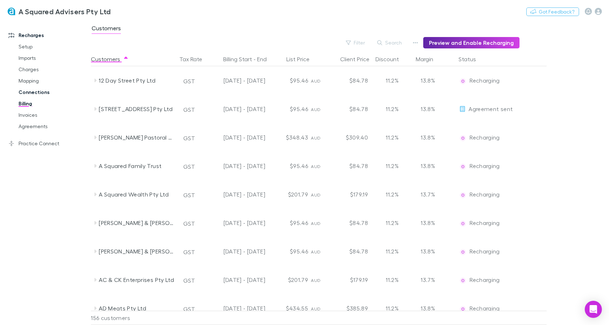
click at [32, 94] on link "Connections" at bounding box center [50, 92] width 78 height 11
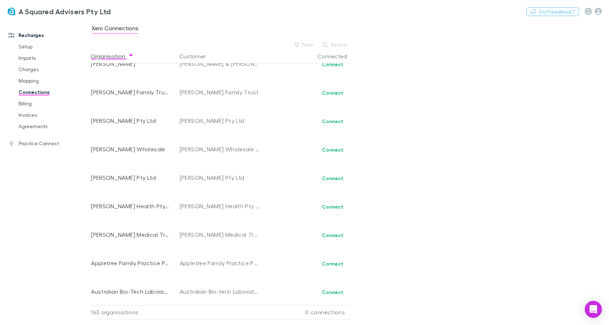
scroll to position [348, 0]
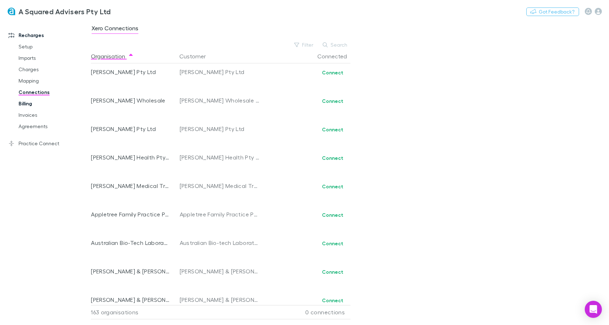
click at [48, 98] on link "Billing" at bounding box center [50, 103] width 78 height 11
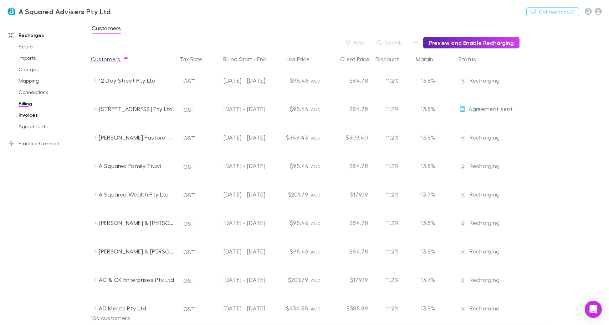
click at [38, 115] on link "Invoices" at bounding box center [50, 114] width 78 height 11
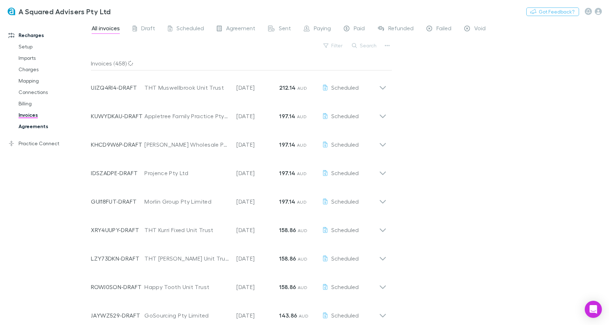
click at [33, 126] on link "Agreements" at bounding box center [50, 126] width 78 height 11
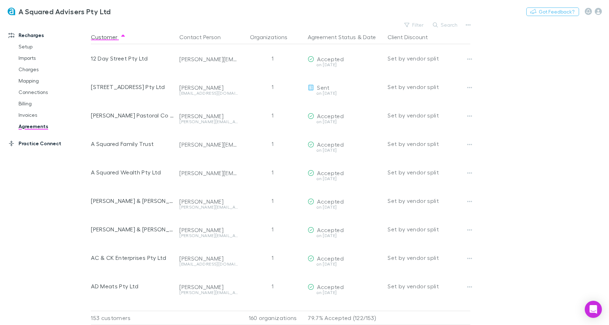
click at [37, 145] on link "Practice Connect" at bounding box center [45, 143] width 88 height 11
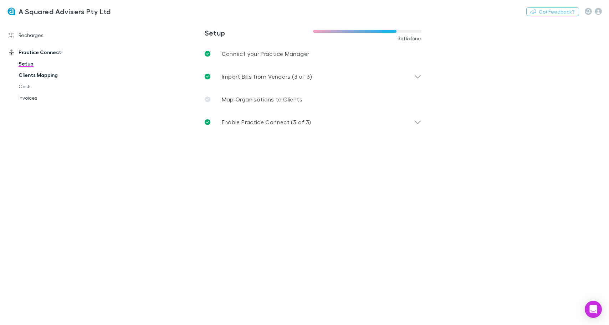
click at [42, 77] on link "Clients Mapping" at bounding box center [50, 75] width 78 height 11
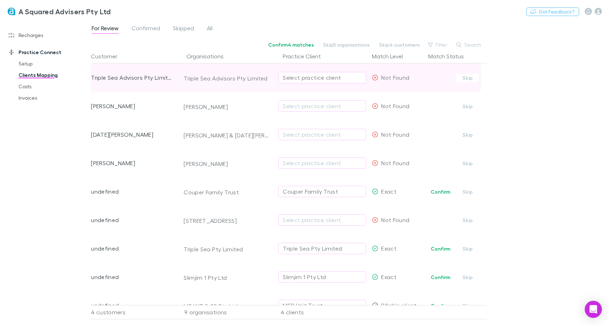
click at [324, 78] on div "Select practice client" at bounding box center [322, 77] width 79 height 9
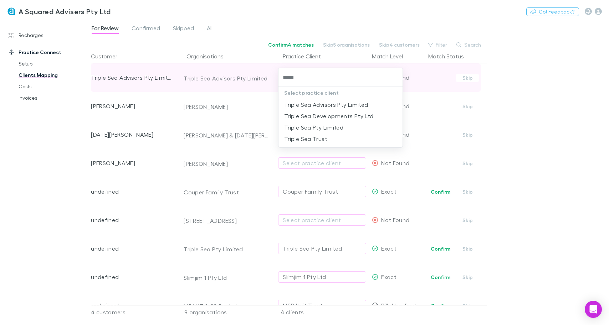
type input "******"
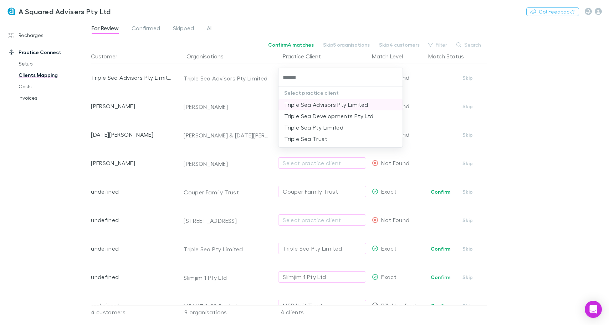
click at [323, 102] on li "Triple Sea Advisors Pty Limited" at bounding box center [340, 104] width 124 height 11
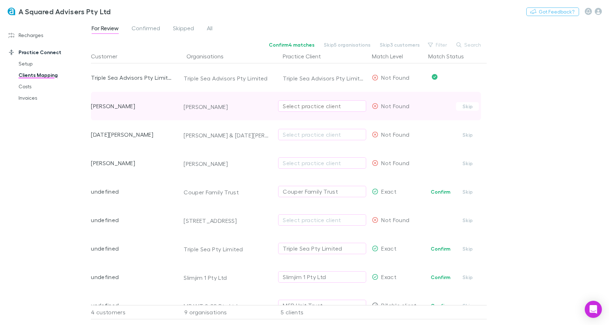
click at [312, 103] on div "Select practice client" at bounding box center [322, 106] width 79 height 9
type input "****"
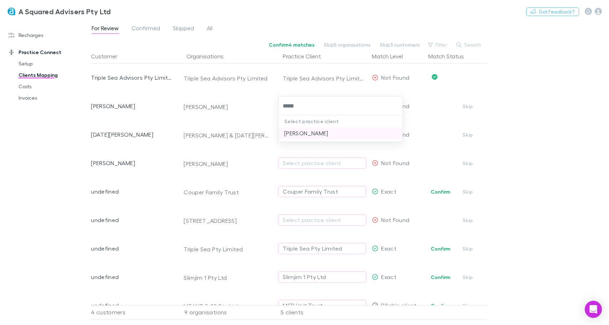
click at [296, 134] on li "[PERSON_NAME]" at bounding box center [340, 133] width 124 height 11
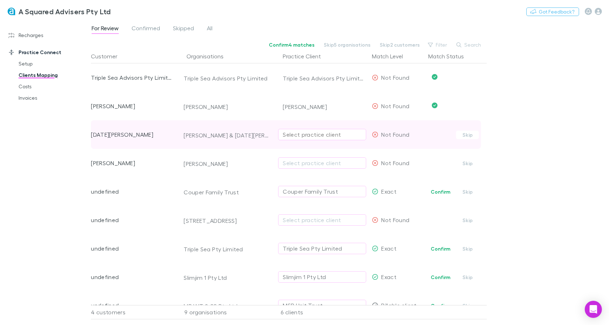
click at [314, 139] on div "Select practice client" at bounding box center [322, 134] width 79 height 9
type input "******"
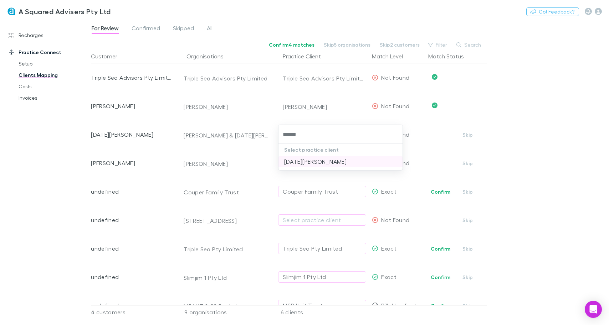
click at [309, 161] on li "[DATE][PERSON_NAME]" at bounding box center [340, 161] width 124 height 11
click at [309, 161] on div "Select practice client" at bounding box center [322, 163] width 79 height 9
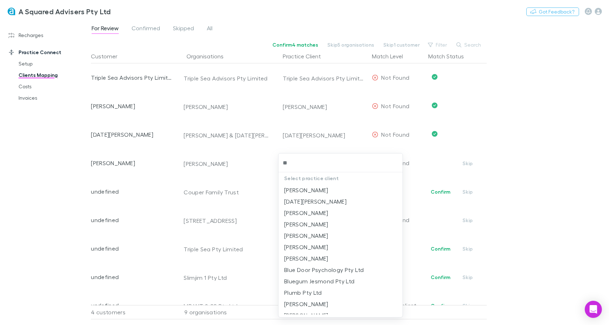
type input "***"
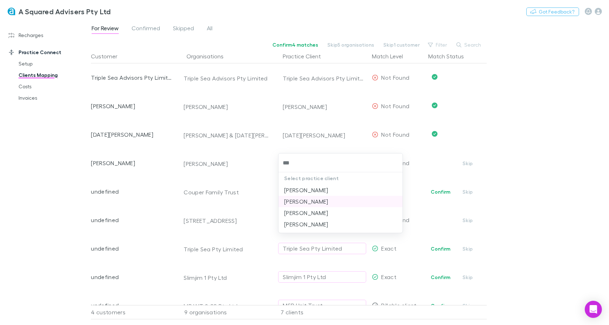
click at [309, 199] on li "[PERSON_NAME]" at bounding box center [340, 201] width 124 height 11
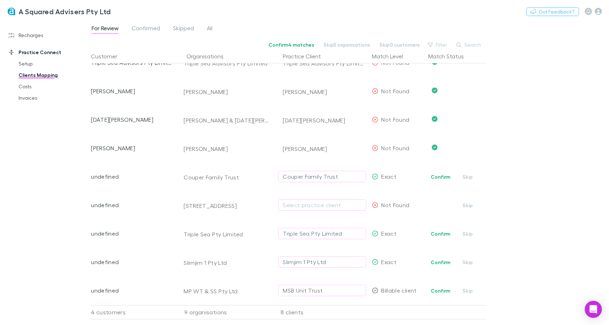
scroll to position [21, 0]
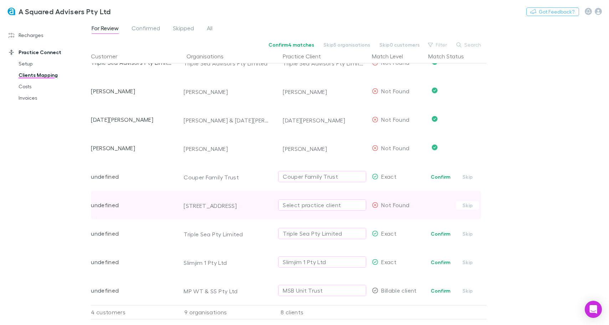
click at [309, 201] on div "Select practice client" at bounding box center [322, 205] width 79 height 9
type input "***"
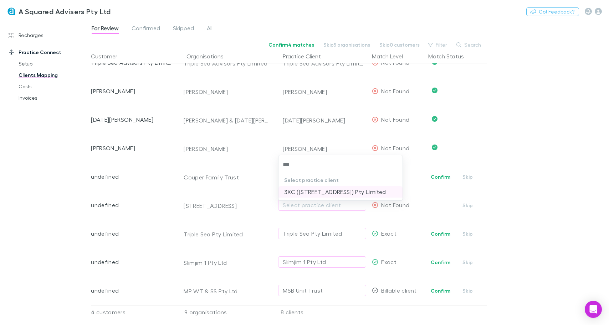
click at [312, 194] on li "3XC ([STREET_ADDRESS]) Pty Limited" at bounding box center [340, 191] width 124 height 11
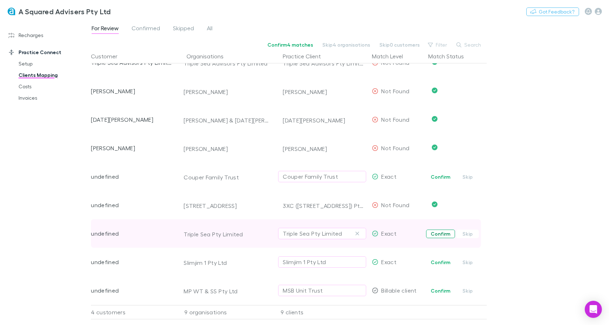
click at [437, 230] on button "Confirm" at bounding box center [440, 234] width 29 height 9
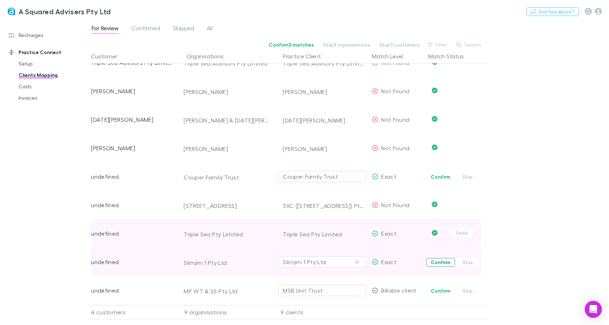
click at [436, 258] on button "Confirm" at bounding box center [440, 262] width 29 height 9
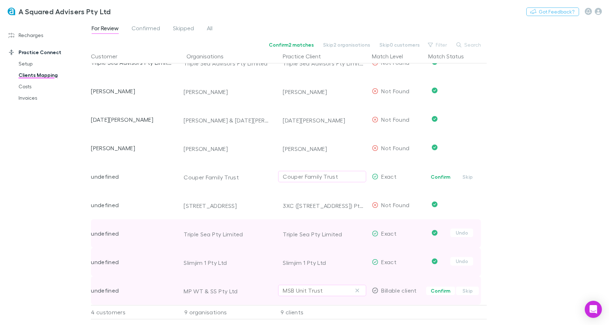
click at [289, 287] on div "MSB Unit Trust" at bounding box center [303, 291] width 40 height 9
type input "****"
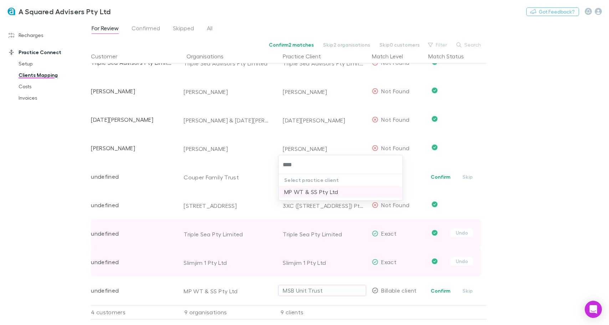
click at [307, 195] on li "MP WT & SS Pty Ltd" at bounding box center [340, 191] width 124 height 11
click at [146, 29] on span "Confirmed" at bounding box center [146, 29] width 29 height 9
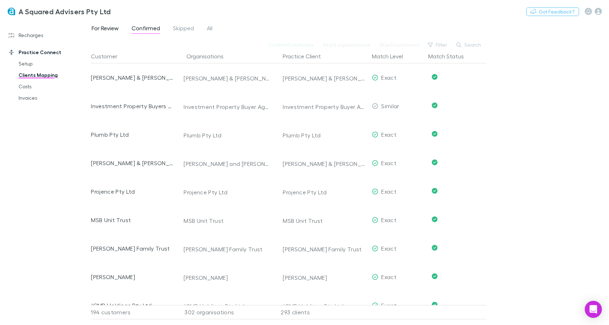
click at [107, 29] on span "For Review" at bounding box center [105, 29] width 27 height 9
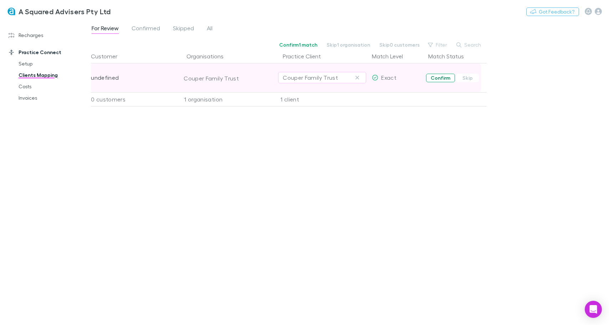
click at [437, 77] on button "Confirm" at bounding box center [440, 78] width 29 height 9
click at [32, 87] on link "Costs" at bounding box center [50, 86] width 78 height 11
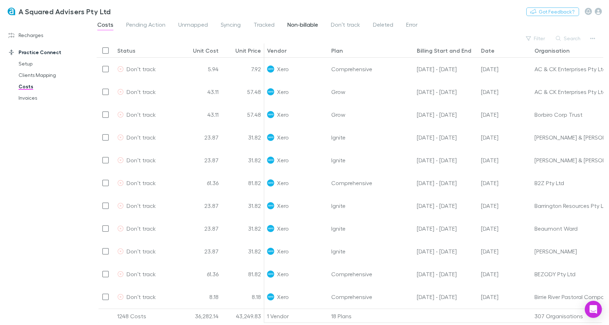
click at [294, 27] on span "Non-billable" at bounding box center [302, 25] width 31 height 9
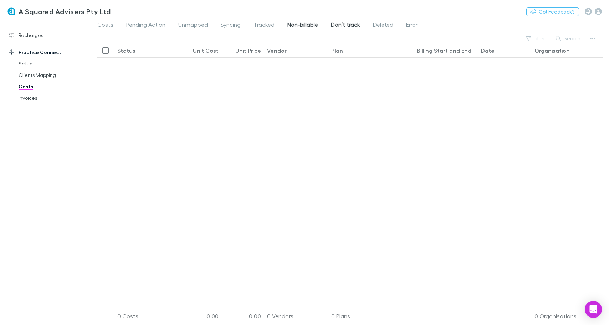
click at [337, 26] on span "Don’t track" at bounding box center [345, 25] width 29 height 9
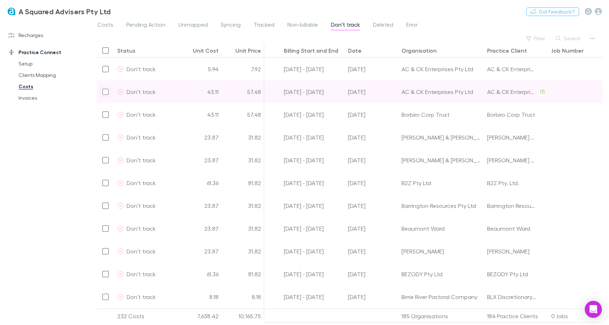
scroll to position [0, 136]
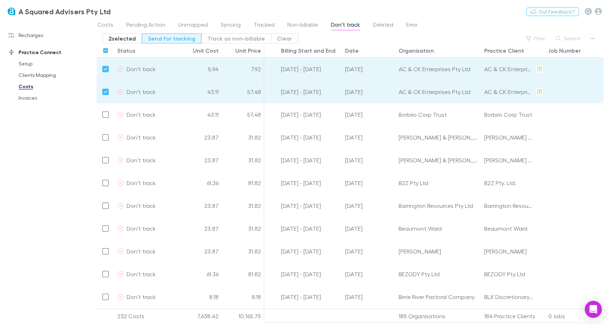
click at [173, 42] on button "Send for tracking" at bounding box center [172, 39] width 60 height 10
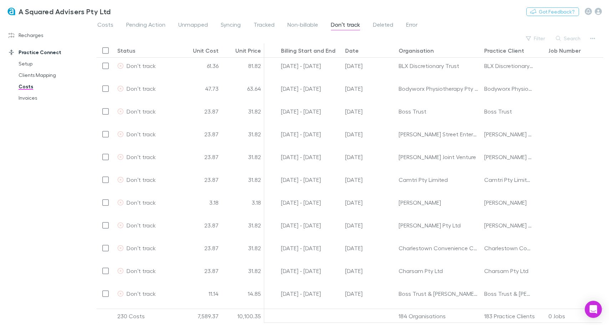
scroll to position [0, 0]
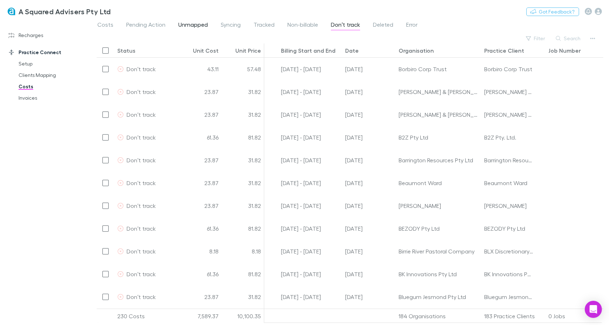
click at [187, 22] on span "Unmapped" at bounding box center [193, 25] width 30 height 9
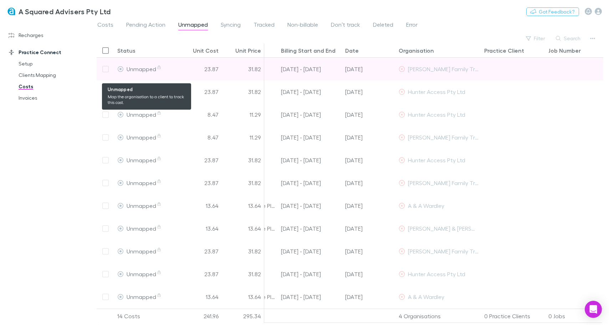
click at [137, 69] on span "Unmapped" at bounding box center [144, 69] width 35 height 7
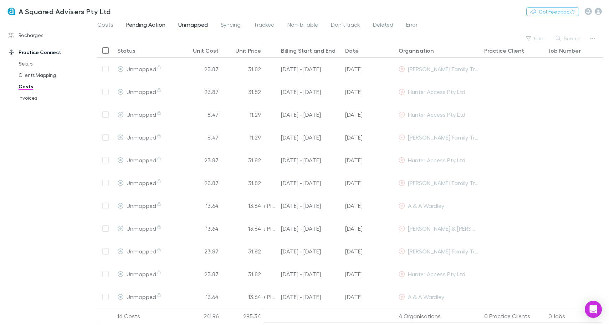
click at [152, 26] on span "Pending Action" at bounding box center [145, 25] width 39 height 9
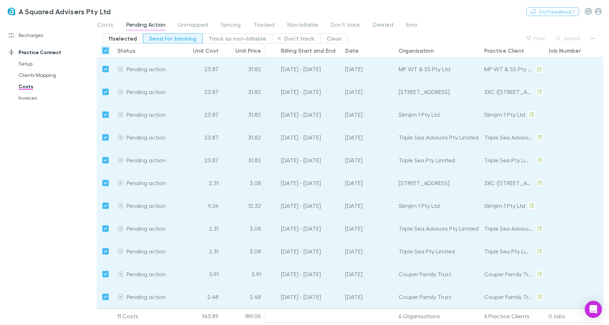
click at [180, 40] on button "Send for tracking" at bounding box center [173, 39] width 60 height 10
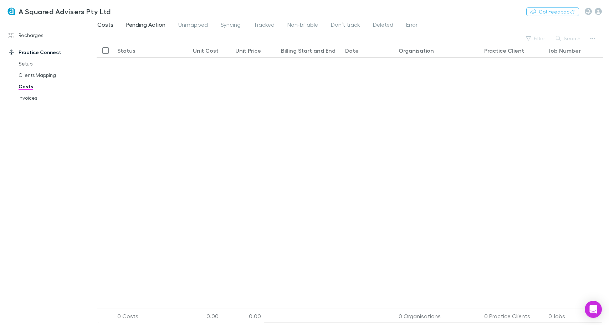
click at [105, 24] on span "Costs" at bounding box center [105, 25] width 16 height 9
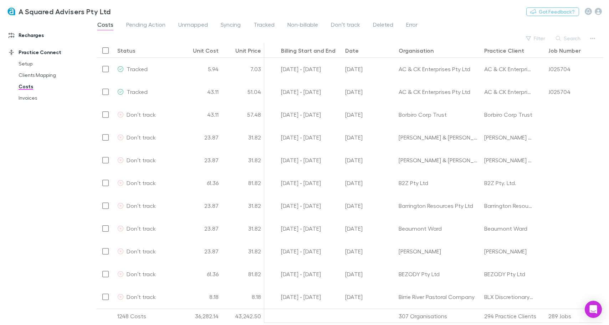
click at [22, 34] on link "Recharges" at bounding box center [45, 35] width 88 height 11
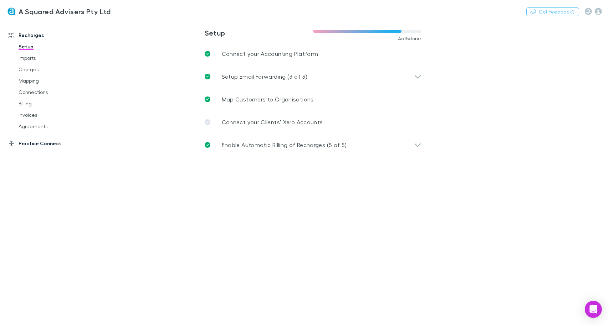
click at [31, 145] on link "Practice Connect" at bounding box center [45, 143] width 88 height 11
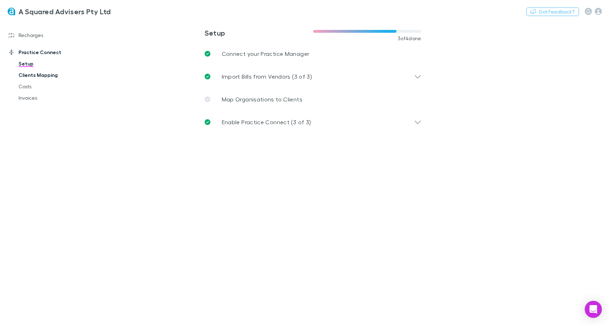
click at [37, 76] on link "Clients Mapping" at bounding box center [50, 75] width 78 height 11
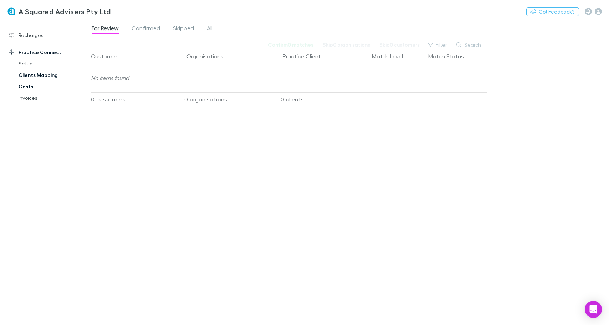
click at [32, 84] on link "Costs" at bounding box center [50, 86] width 78 height 11
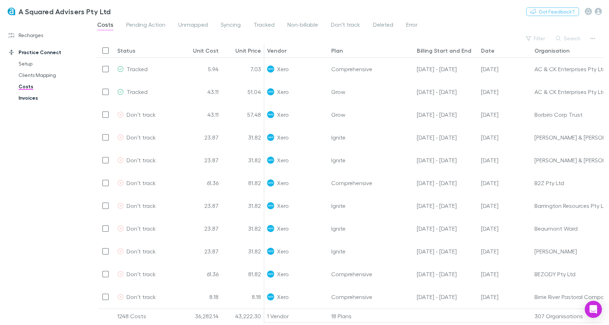
click at [28, 101] on link "Invoices" at bounding box center [50, 97] width 78 height 11
